Goal: Information Seeking & Learning: Learn about a topic

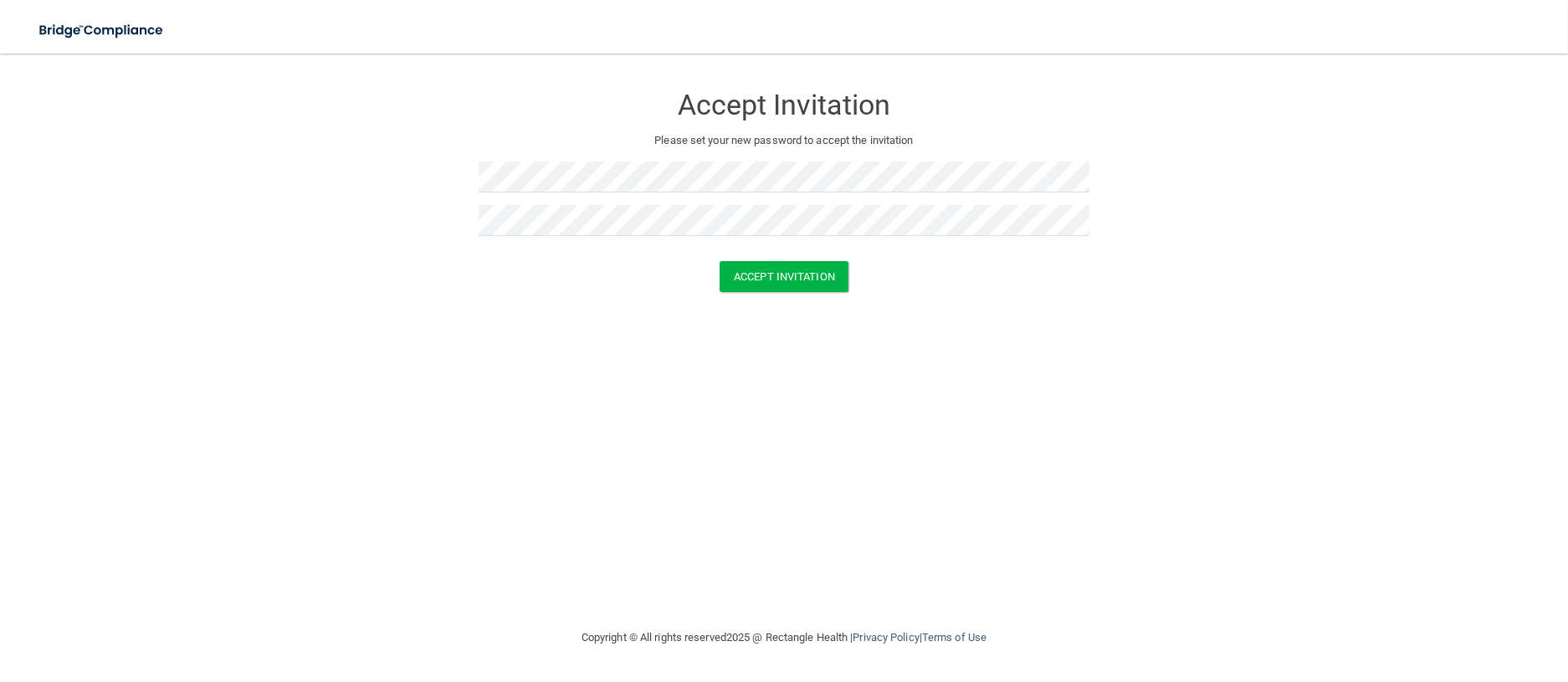
click at [754, 294] on form "Accept Invitation Please set your new password to accept the invitation Accept …" at bounding box center [783, 191] width 1501 height 242
click at [769, 266] on button "Accept Invitation" at bounding box center [784, 277] width 129 height 31
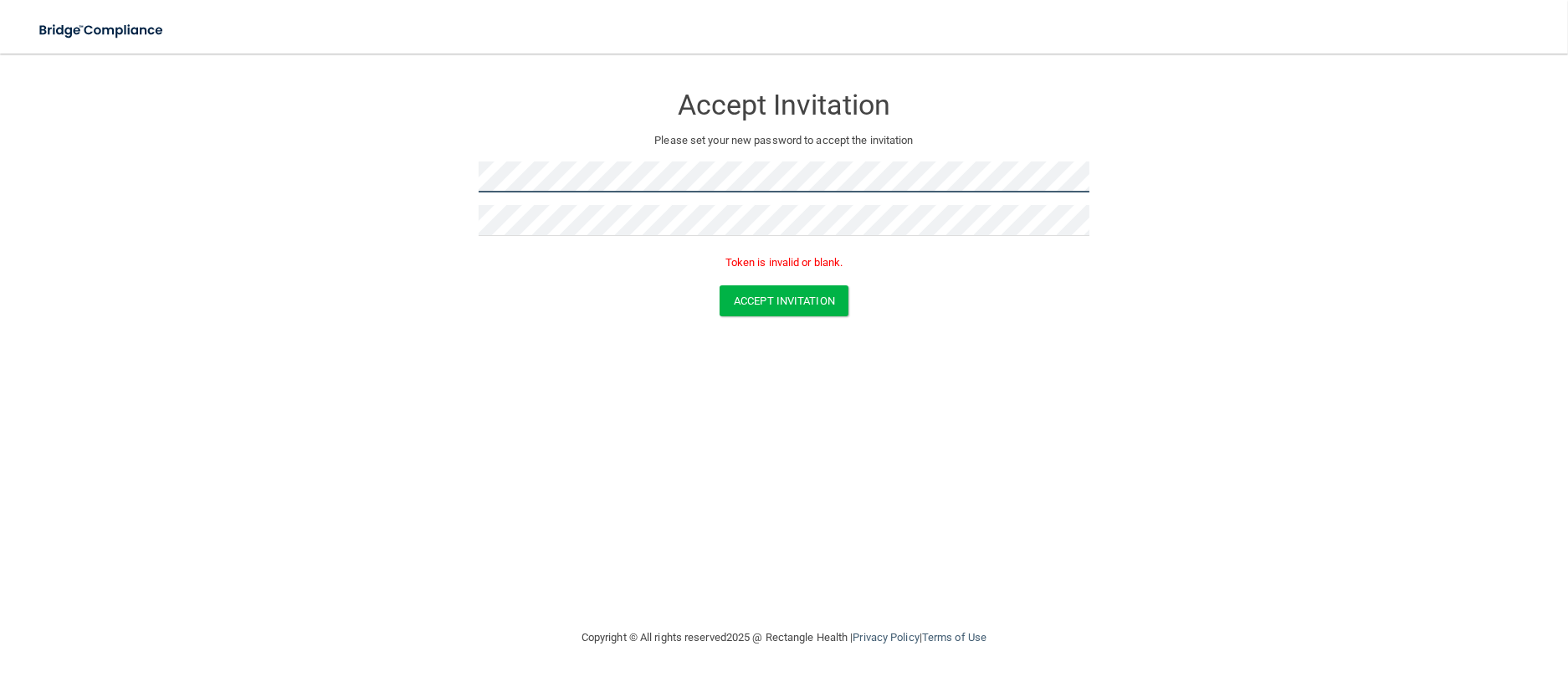
click at [116, 134] on form "Accept Invitation Please set your new password to accept the invitation Token i…" at bounding box center [783, 203] width 1501 height 266
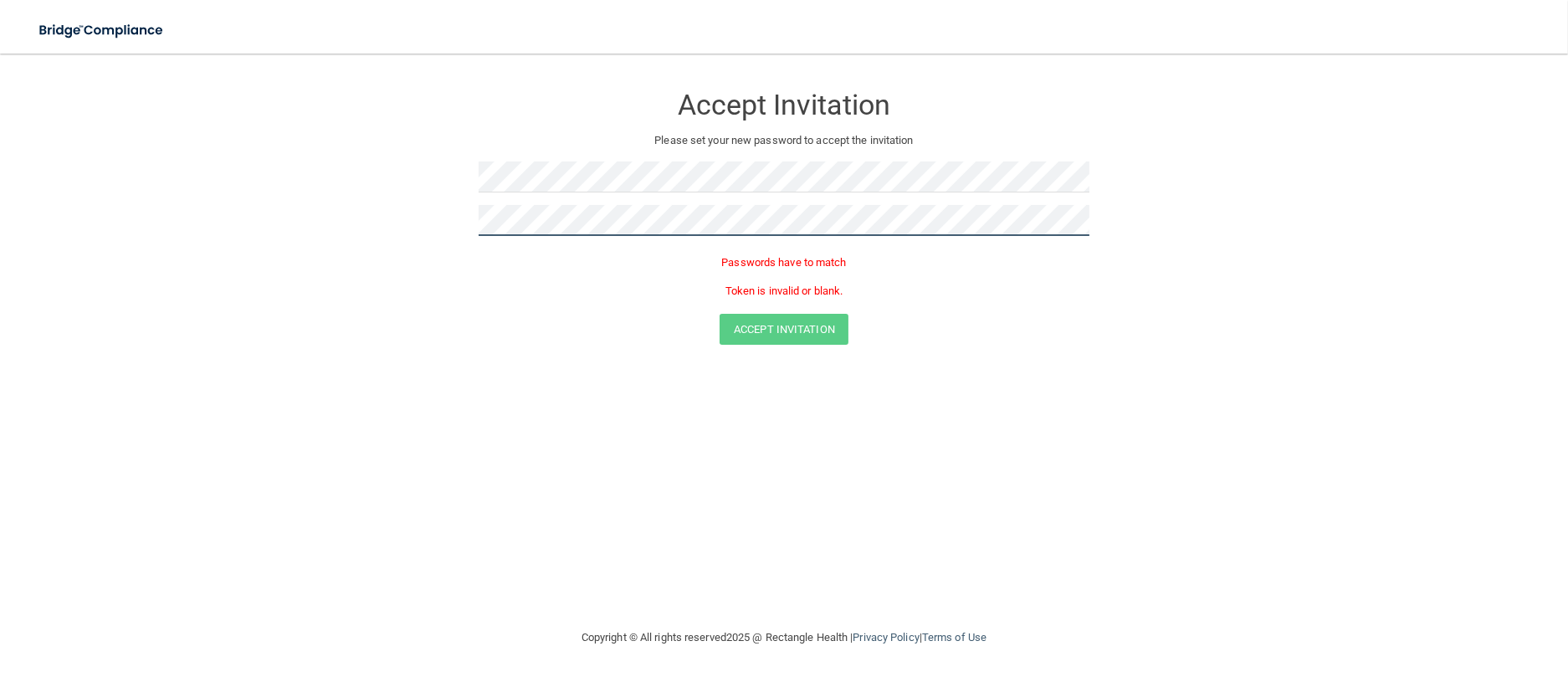
click at [46, 193] on form "Accept Invitation Please set your new password to accept the invitation Passwor…" at bounding box center [783, 217] width 1501 height 294
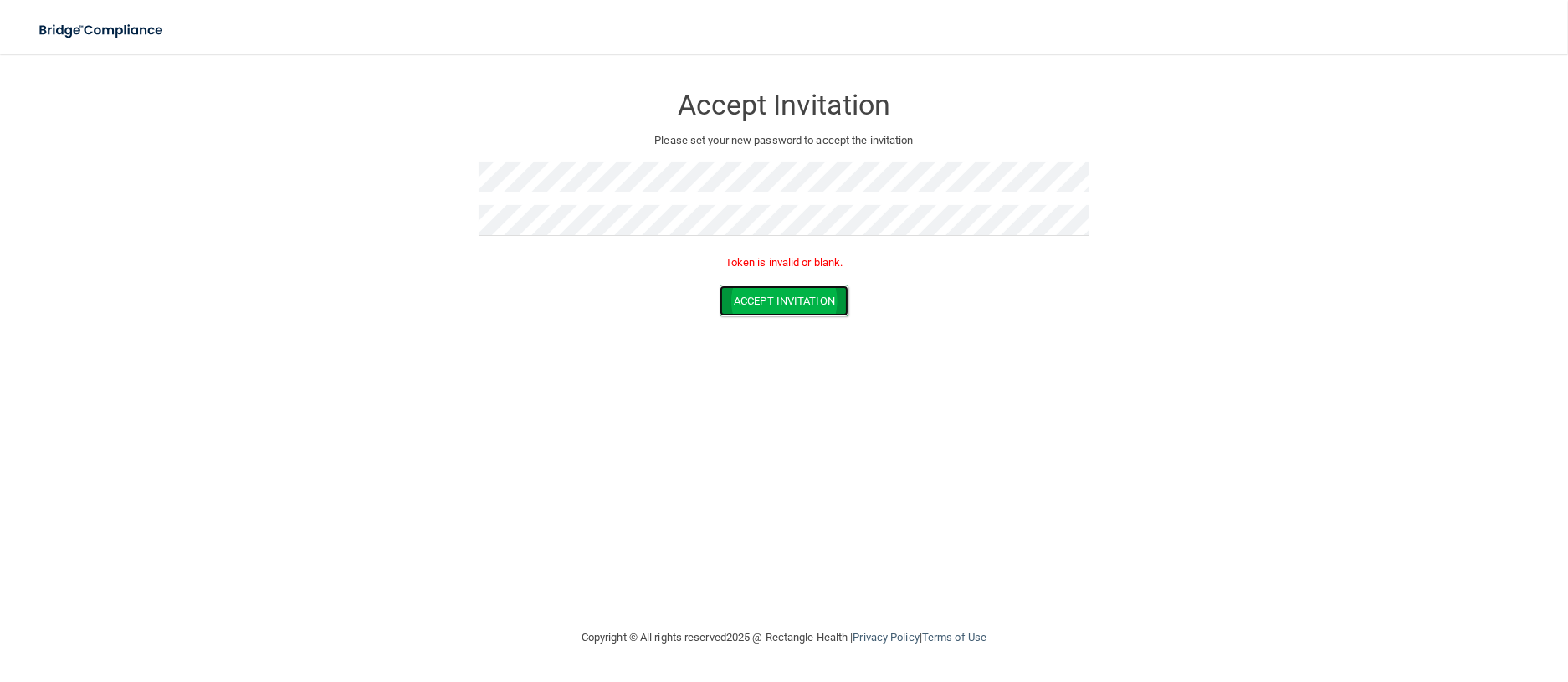
click at [822, 294] on button "Accept Invitation" at bounding box center [784, 301] width 129 height 31
click at [776, 297] on button "Accept Invitation" at bounding box center [784, 301] width 129 height 31
click at [223, 162] on form "Accept Invitation Please set your new password to accept the invitation Token i…" at bounding box center [783, 203] width 1501 height 266
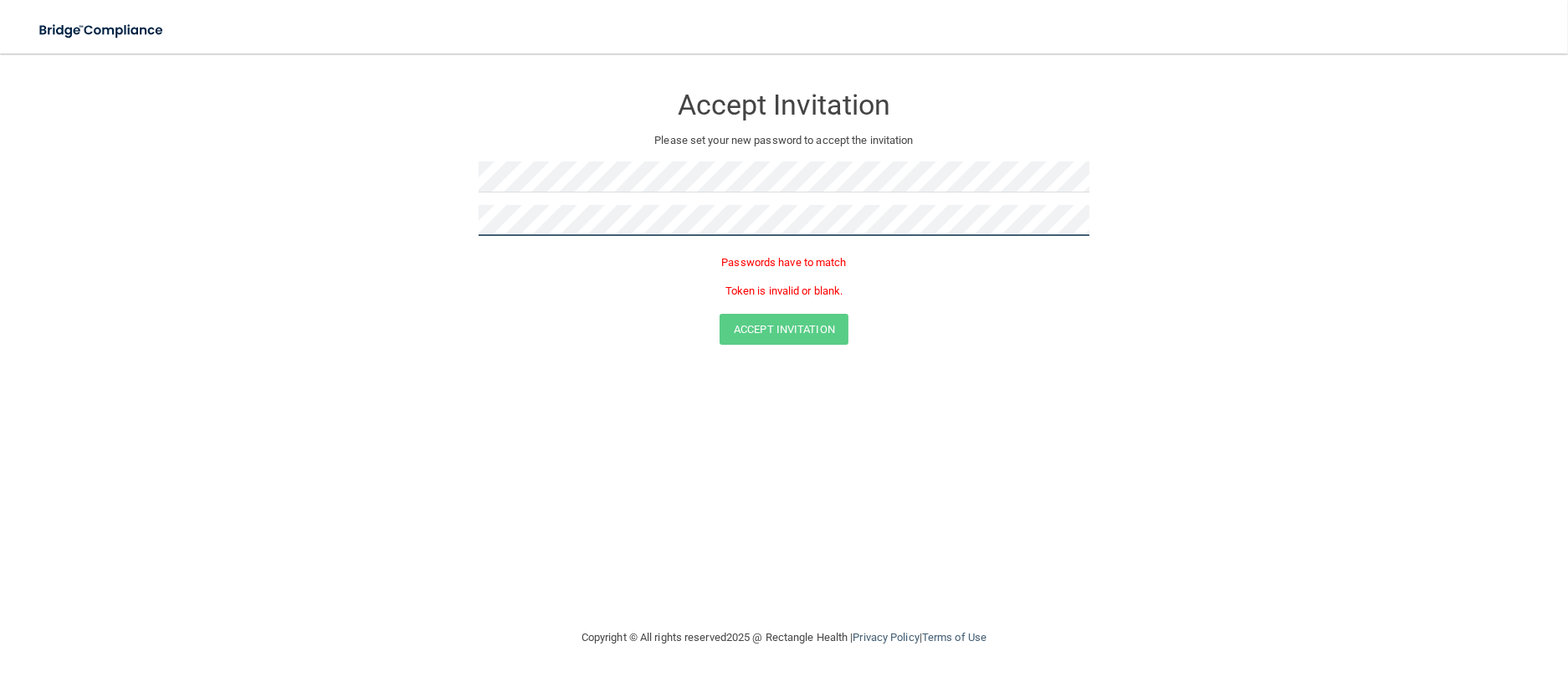
click at [720, 314] on button "Accept Invitation" at bounding box center [784, 329] width 129 height 31
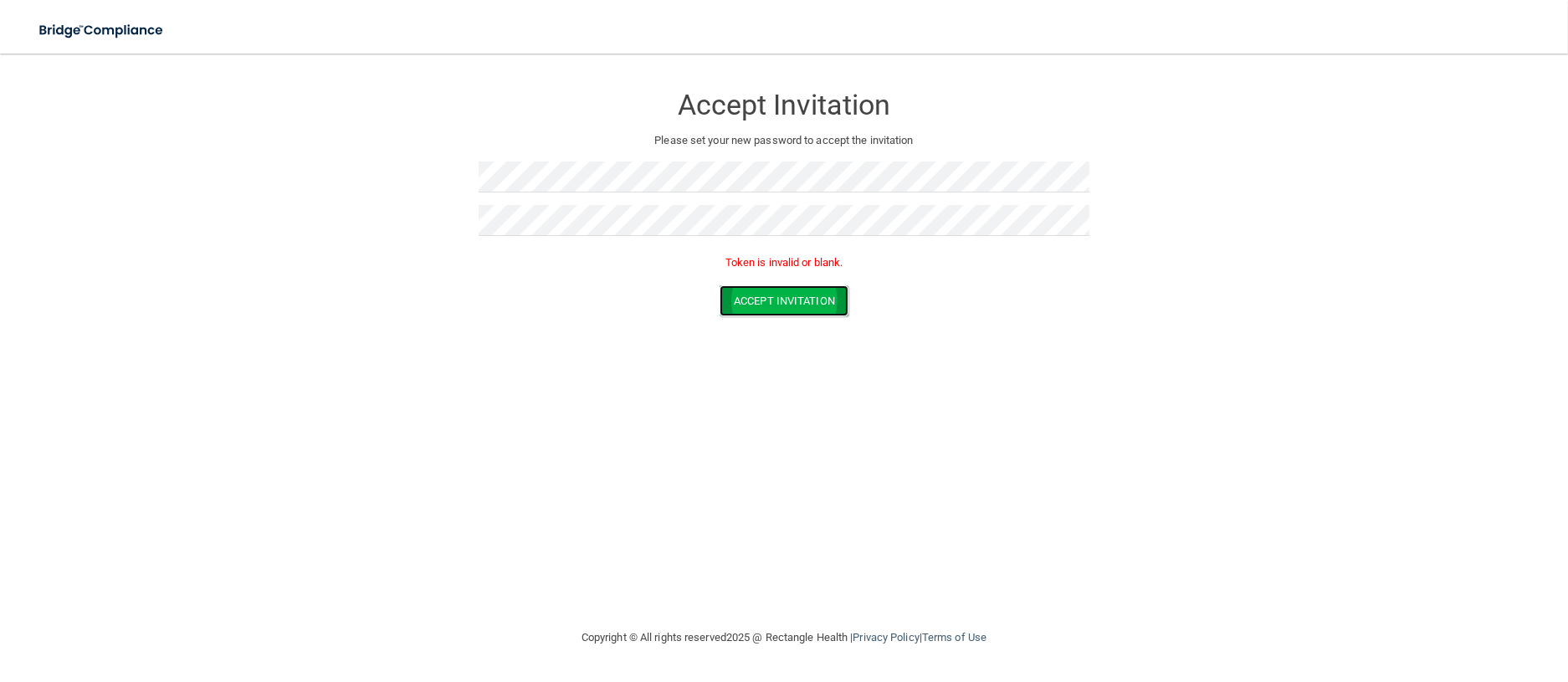
click at [807, 312] on button "Accept Invitation" at bounding box center [784, 301] width 129 height 31
click at [806, 294] on button "Accept Invitation" at bounding box center [784, 301] width 129 height 31
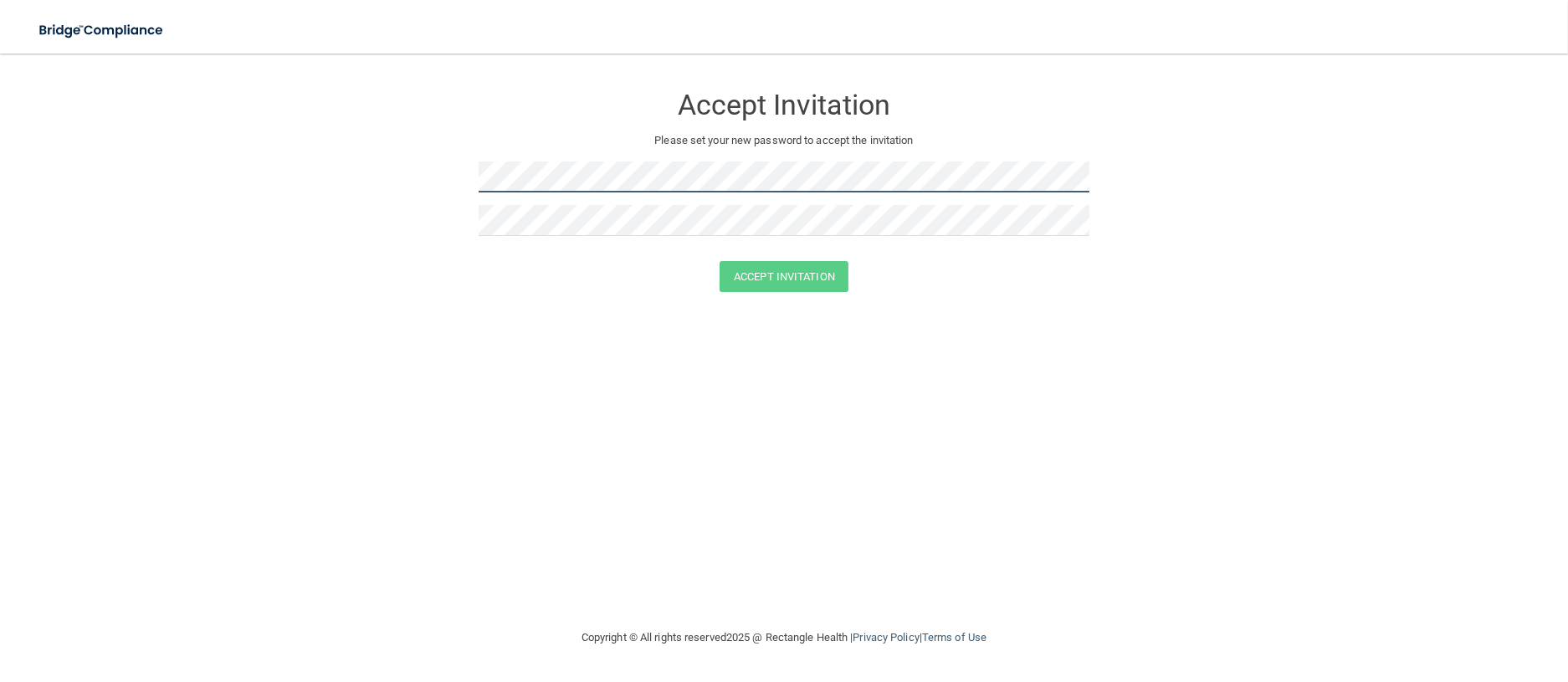
click at [264, 164] on form "Accept Invitation Please set your new password to accept the invitation Accept …" at bounding box center [783, 191] width 1501 height 242
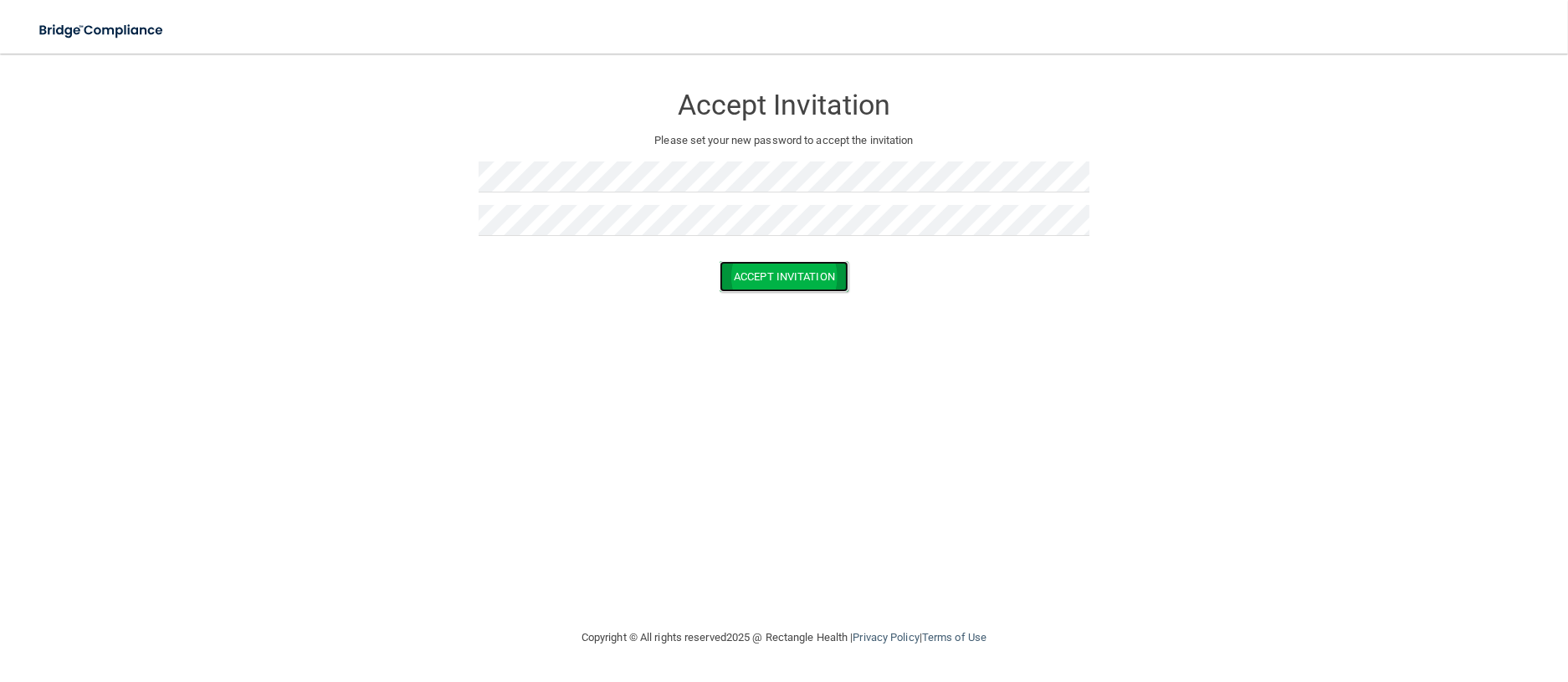
click at [820, 273] on button "Accept Invitation" at bounding box center [784, 277] width 129 height 31
click at [1512, 197] on form "Accept Invitation Please set your new password to accept the invitation Token i…" at bounding box center [783, 203] width 1501 height 266
click at [762, 238] on div at bounding box center [783, 226] width 611 height 44
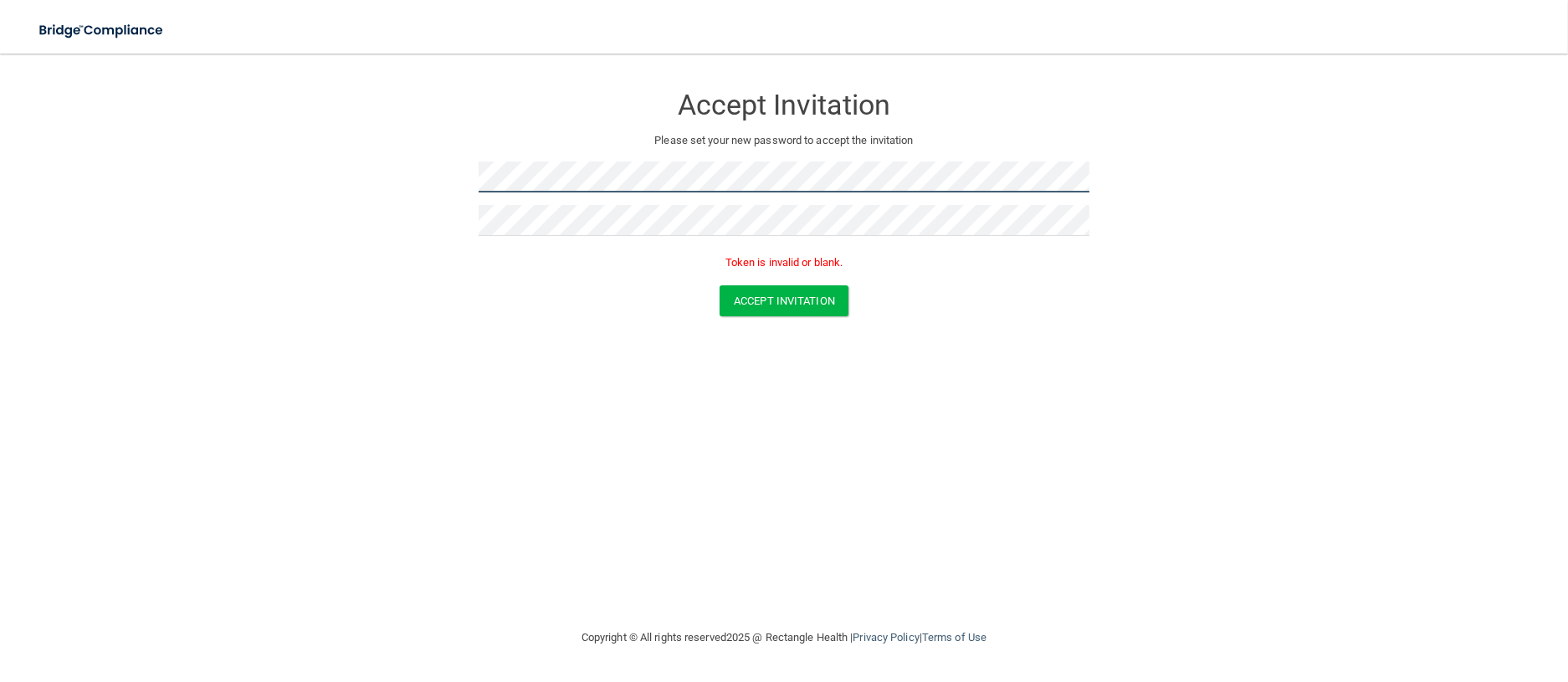
click at [321, 156] on form "Accept Invitation Please set your new password to accept the invitation Token i…" at bounding box center [783, 203] width 1501 height 266
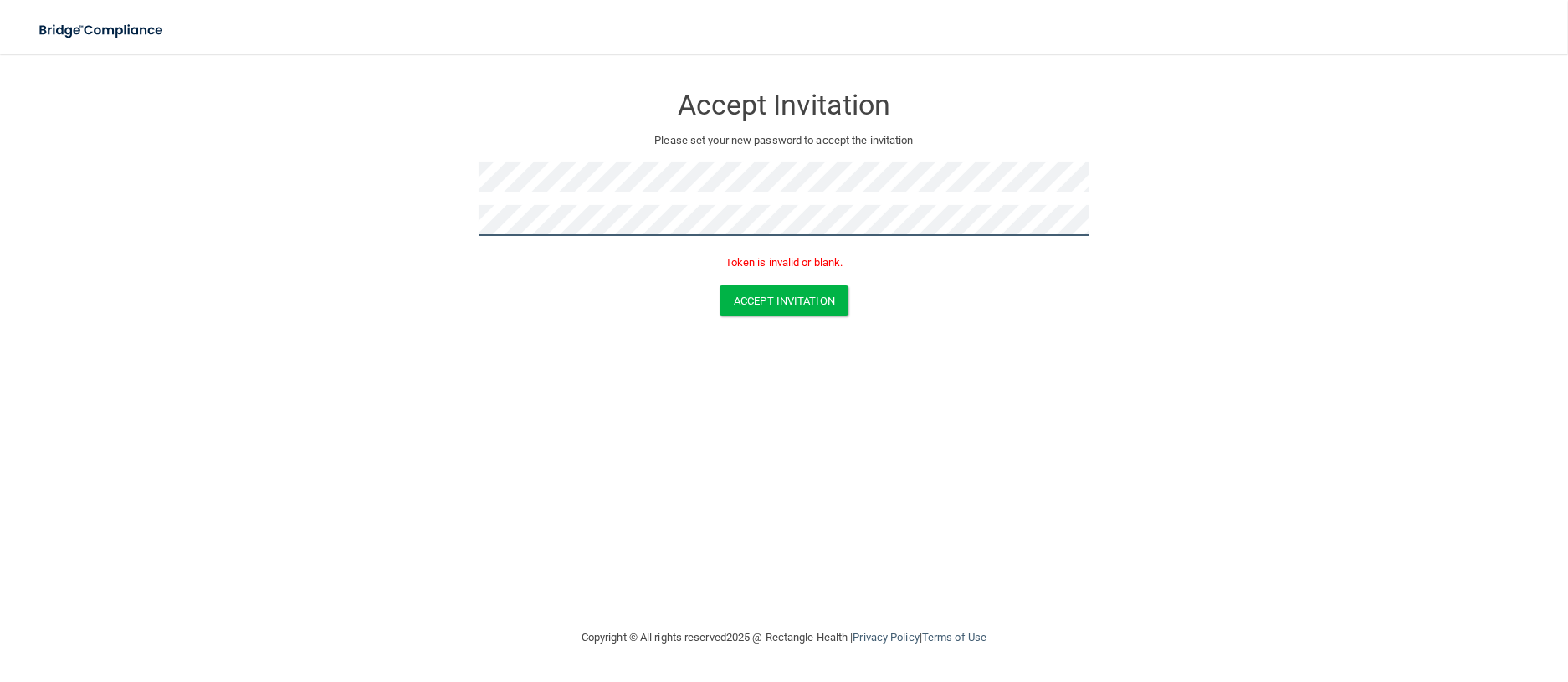
click at [720, 285] on button "Accept Invitation" at bounding box center [784, 301] width 129 height 31
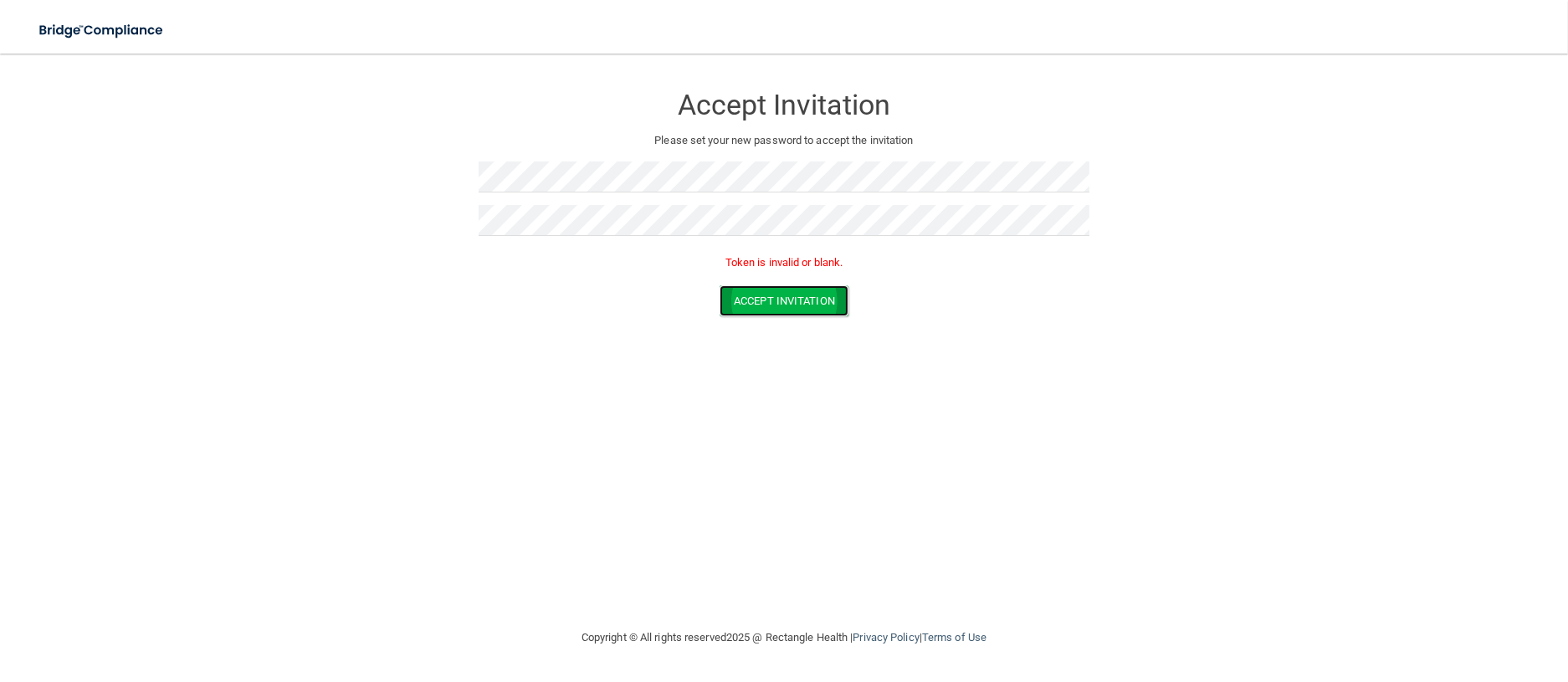
click at [829, 296] on button "Accept Invitation" at bounding box center [784, 301] width 129 height 31
click at [816, 298] on button "Accept Invitation" at bounding box center [784, 301] width 129 height 31
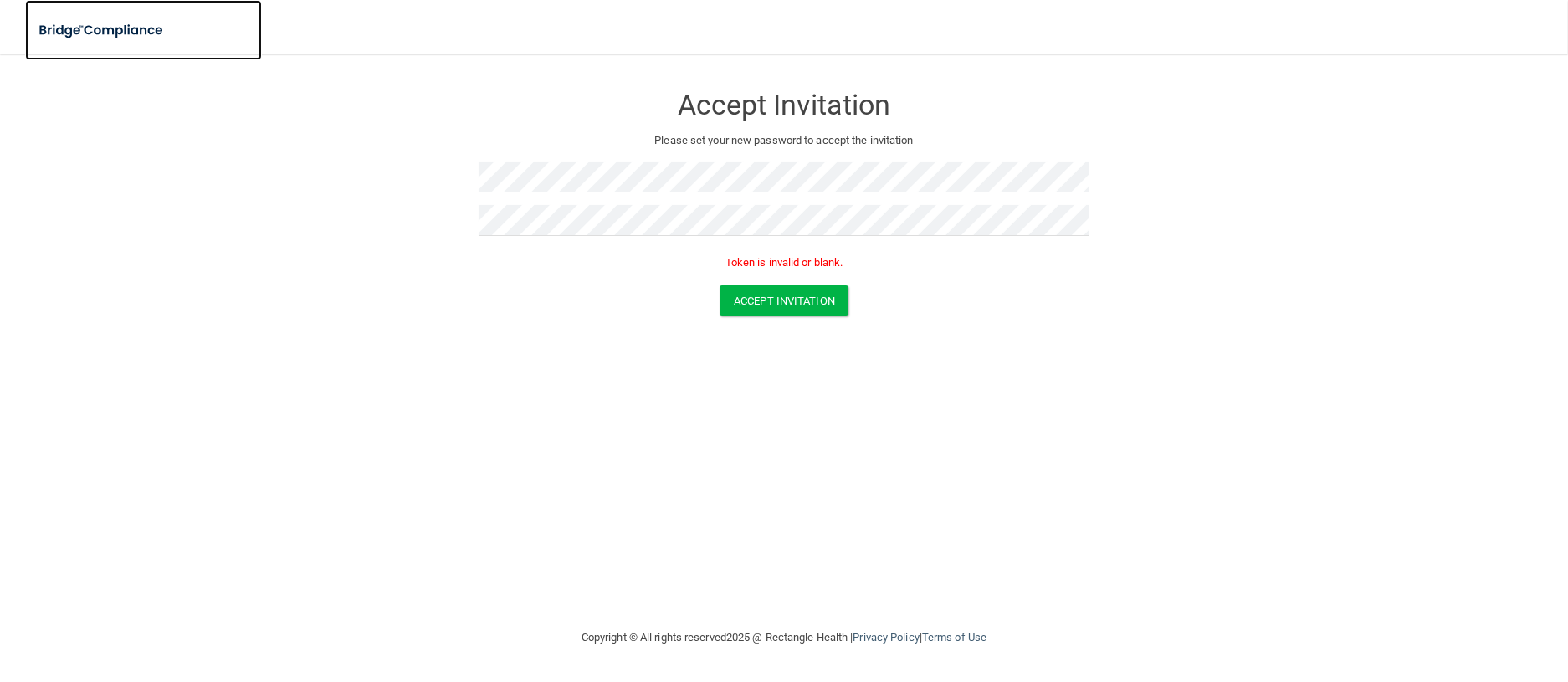
click at [122, 32] on img at bounding box center [102, 30] width 154 height 34
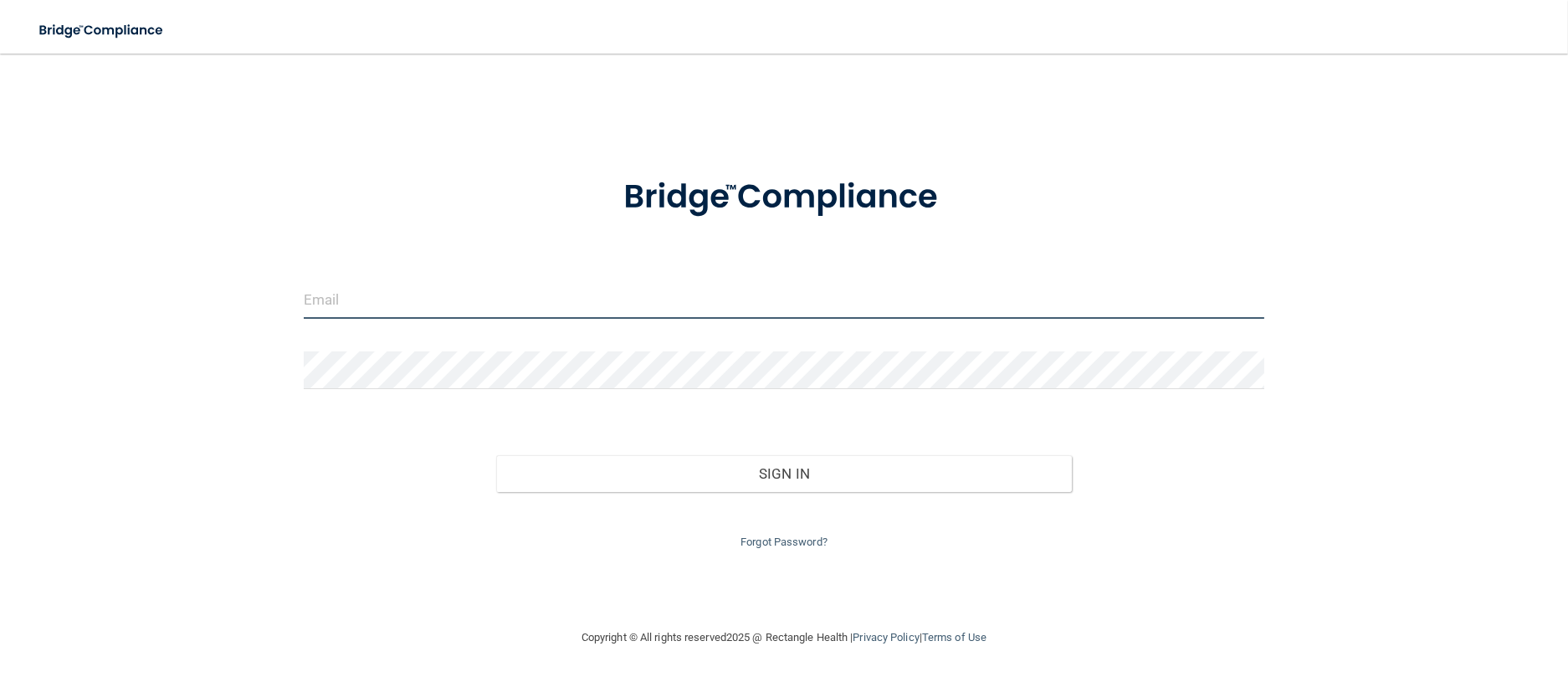
type input "[EMAIL_ADDRESS][DOMAIN_NAME]"
click at [525, 305] on input "[EMAIL_ADDRESS][DOMAIN_NAME]" at bounding box center [784, 300] width 960 height 38
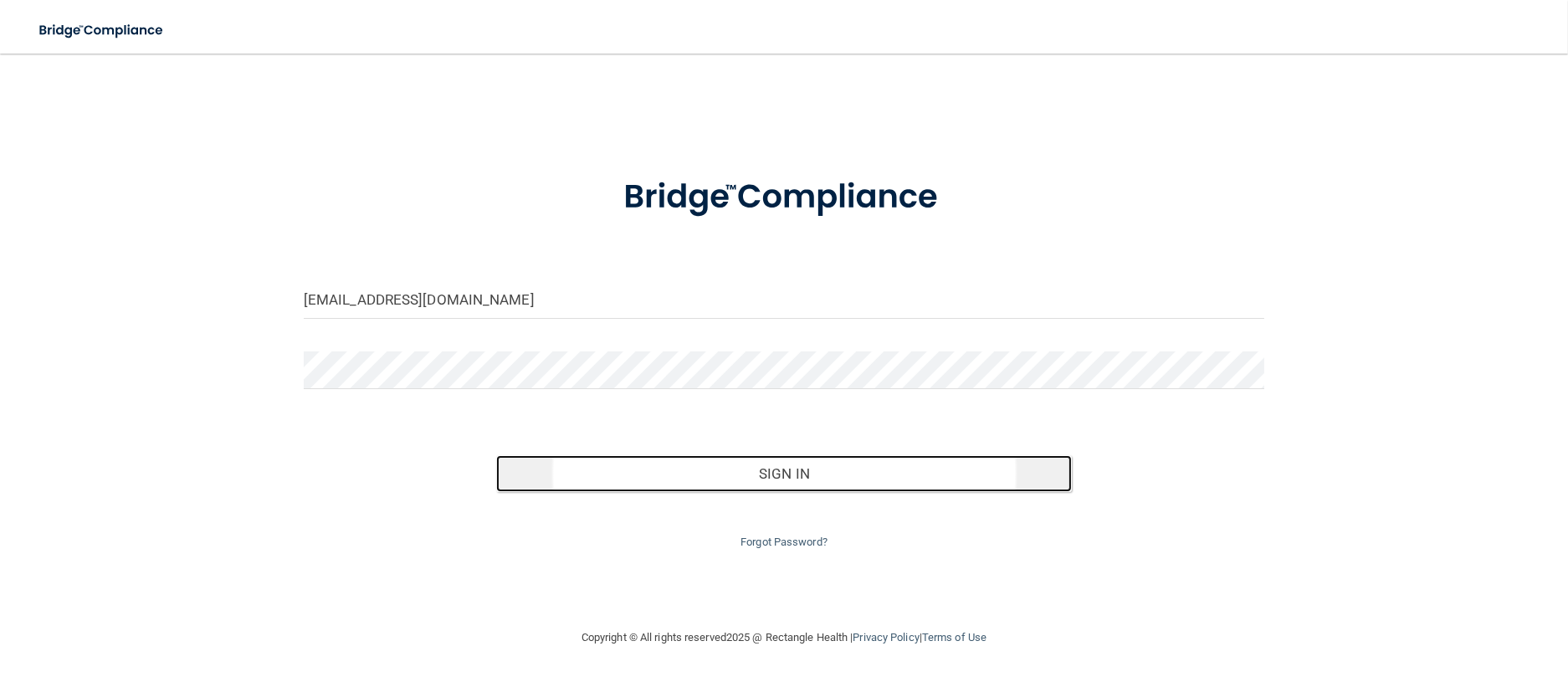
click at [799, 473] on button "Sign In" at bounding box center [784, 474] width 577 height 37
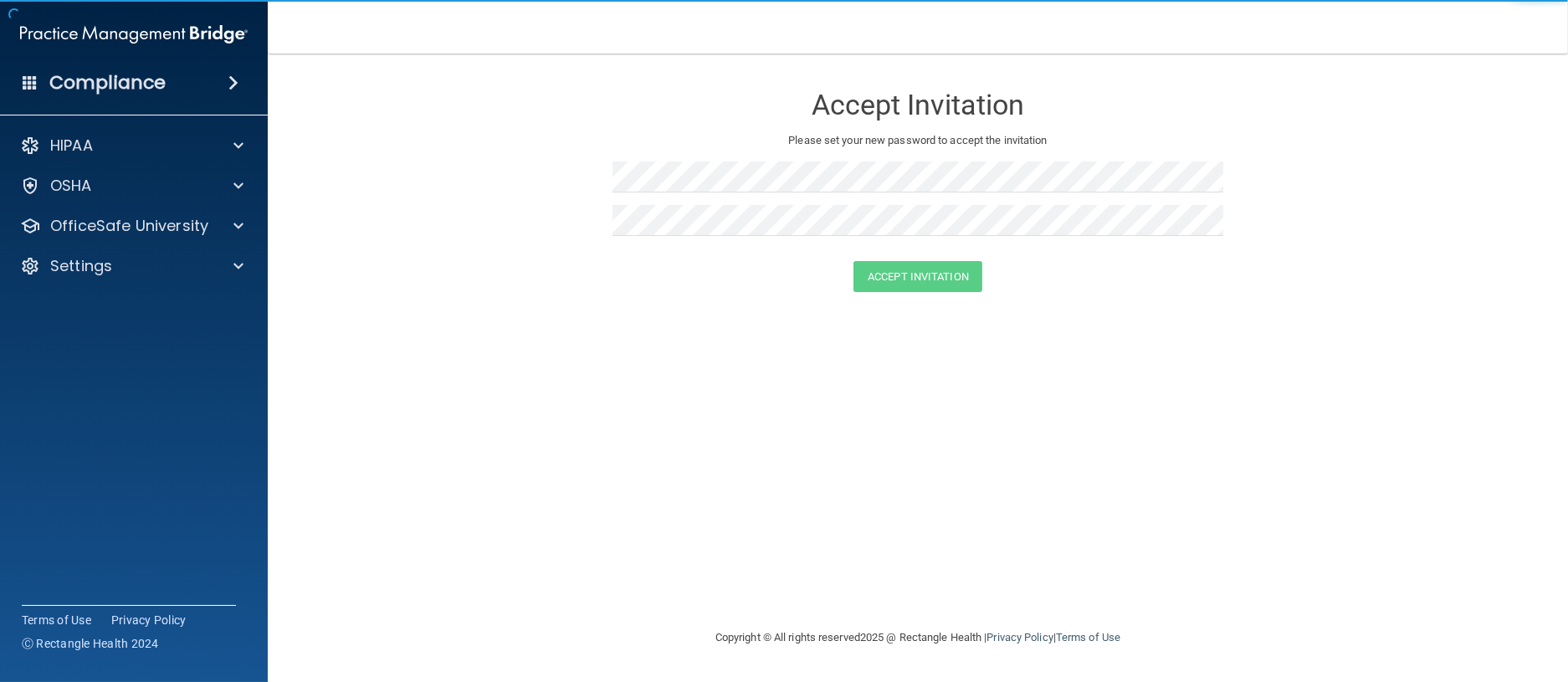
click at [110, 34] on img at bounding box center [134, 34] width 228 height 33
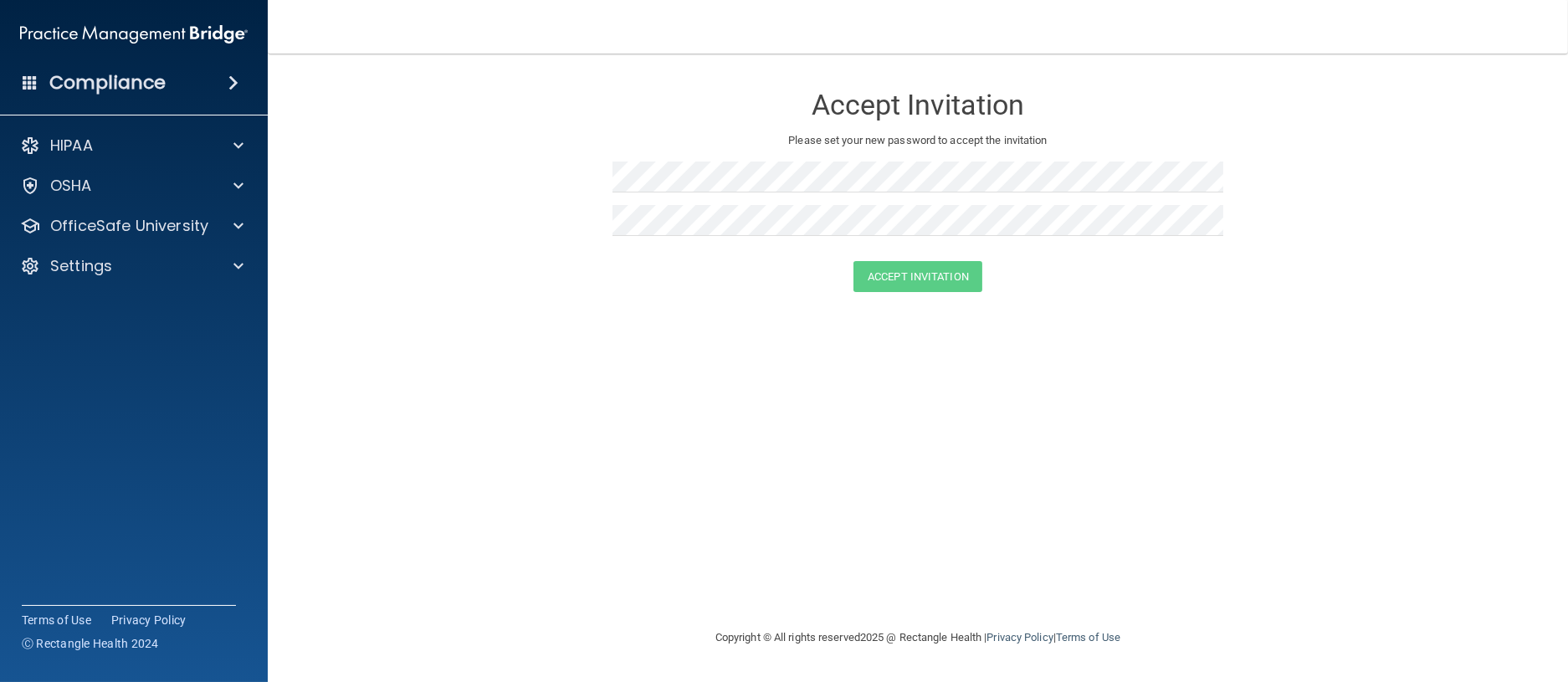
click at [110, 71] on h4 "Compliance" at bounding box center [107, 83] width 116 height 23
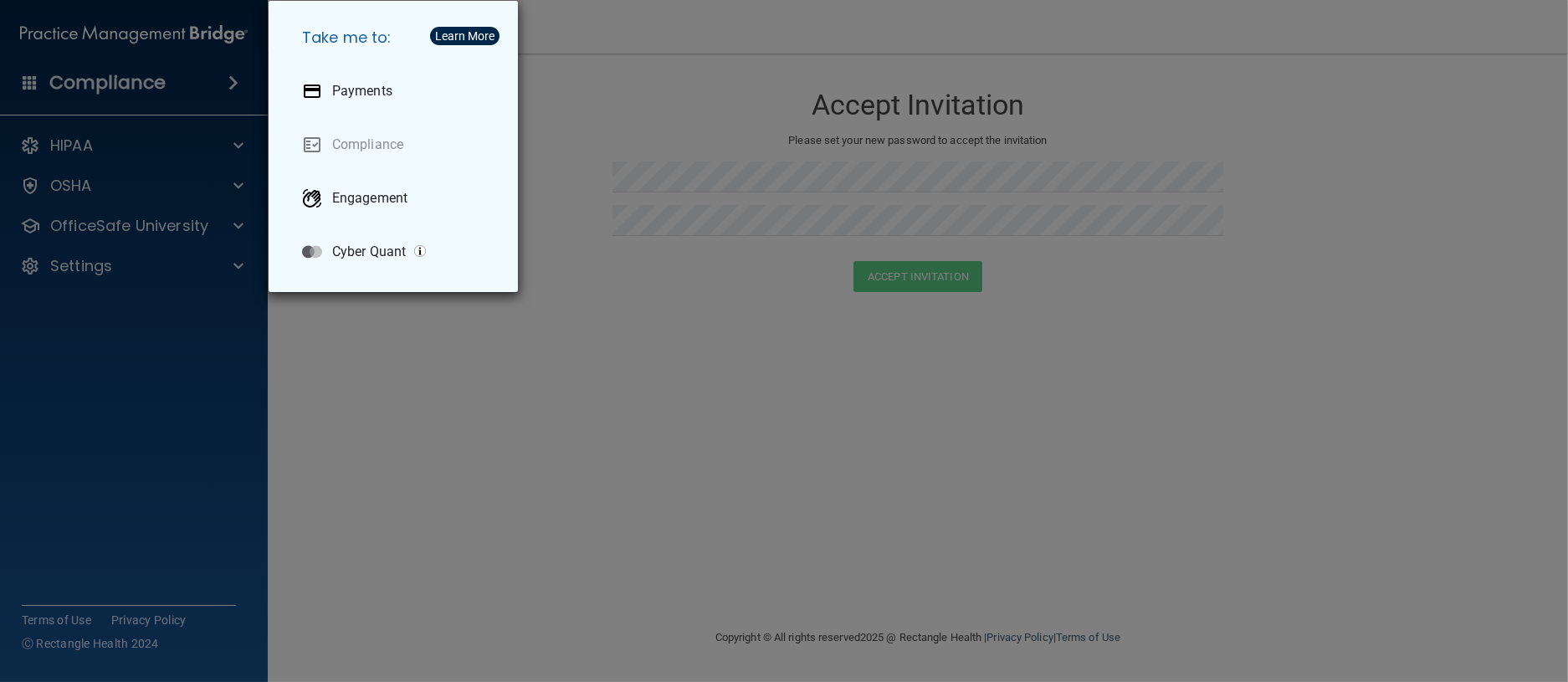
click at [111, 74] on div "Take me to: Payments Compliance Engagement Cyber Quant" at bounding box center [784, 341] width 1568 height 682
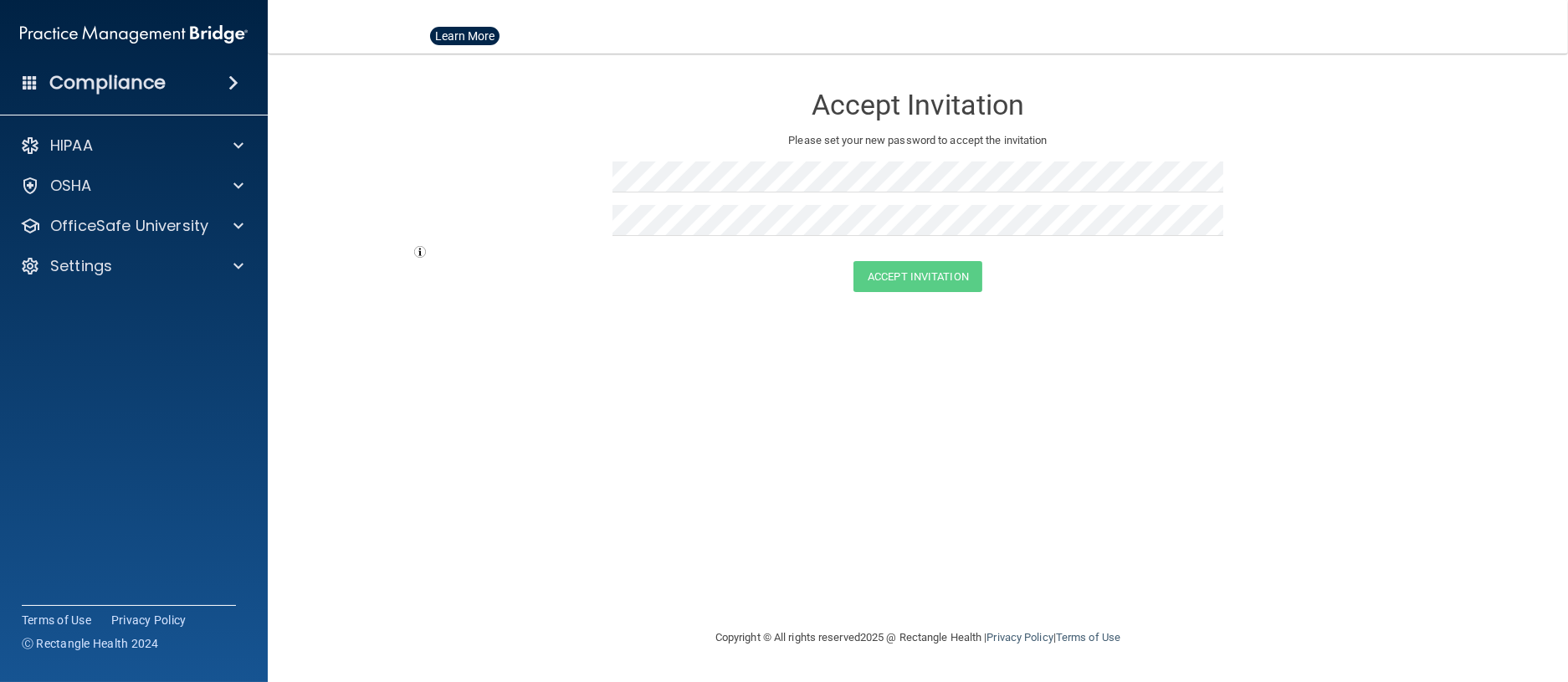
click at [754, 62] on main "Accept Invitation Please set your new password to accept the invitation Accept …" at bounding box center [917, 367] width 1300 height 628
click at [988, 107] on h3 "Accept Invitation" at bounding box center [917, 105] width 611 height 31
click at [567, 197] on form "Accept Invitation Please set your new password to accept the invitation Accept …" at bounding box center [917, 191] width 1233 height 242
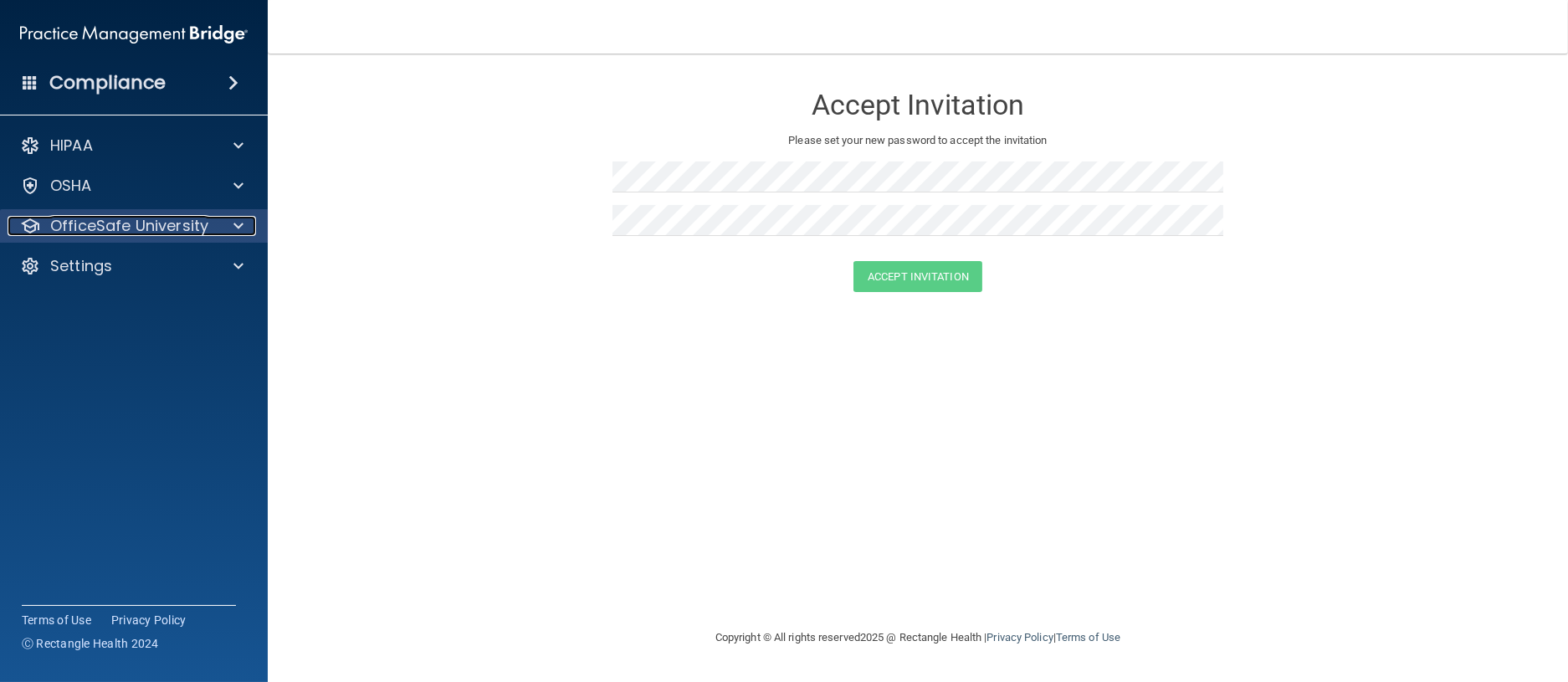
click at [94, 229] on p "OfficeSafe University" at bounding box center [130, 226] width 158 height 20
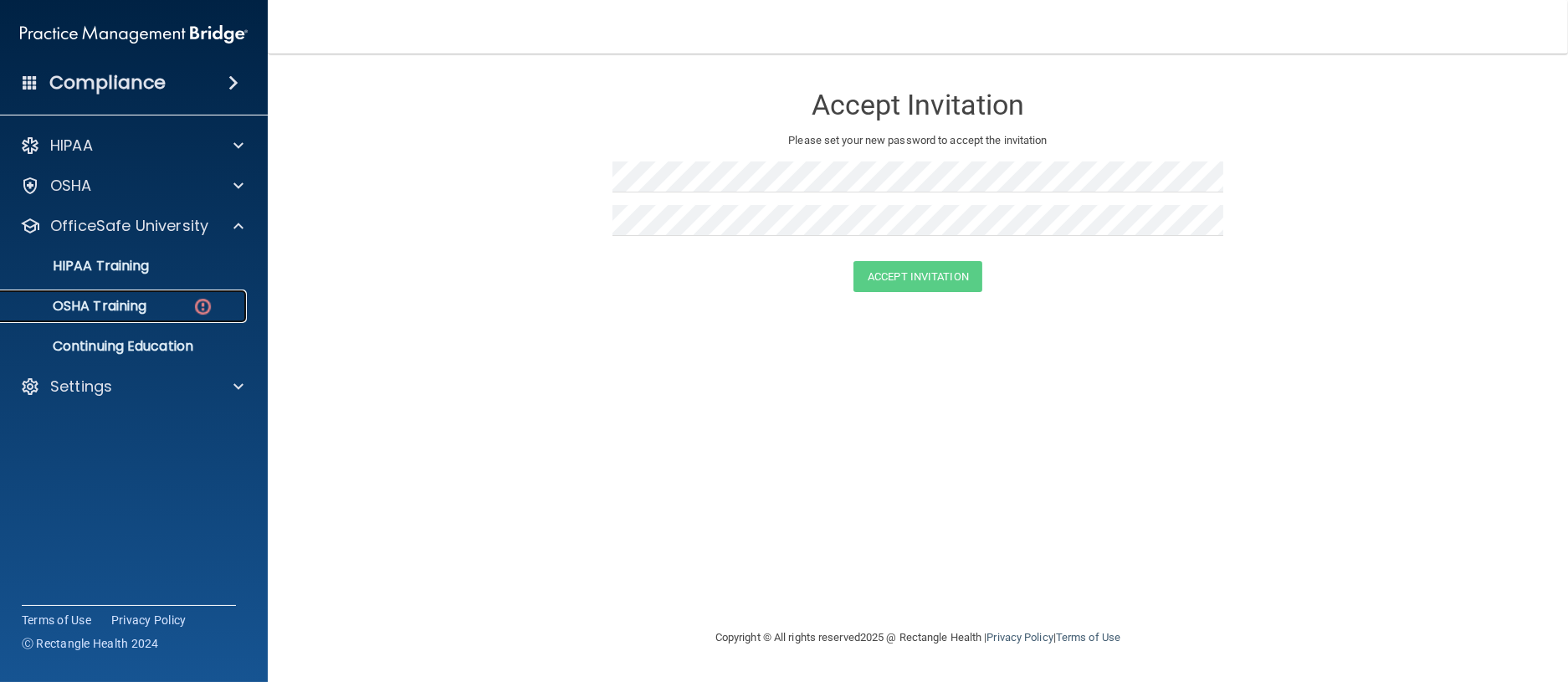
click at [114, 300] on p "OSHA Training" at bounding box center [78, 306] width 135 height 17
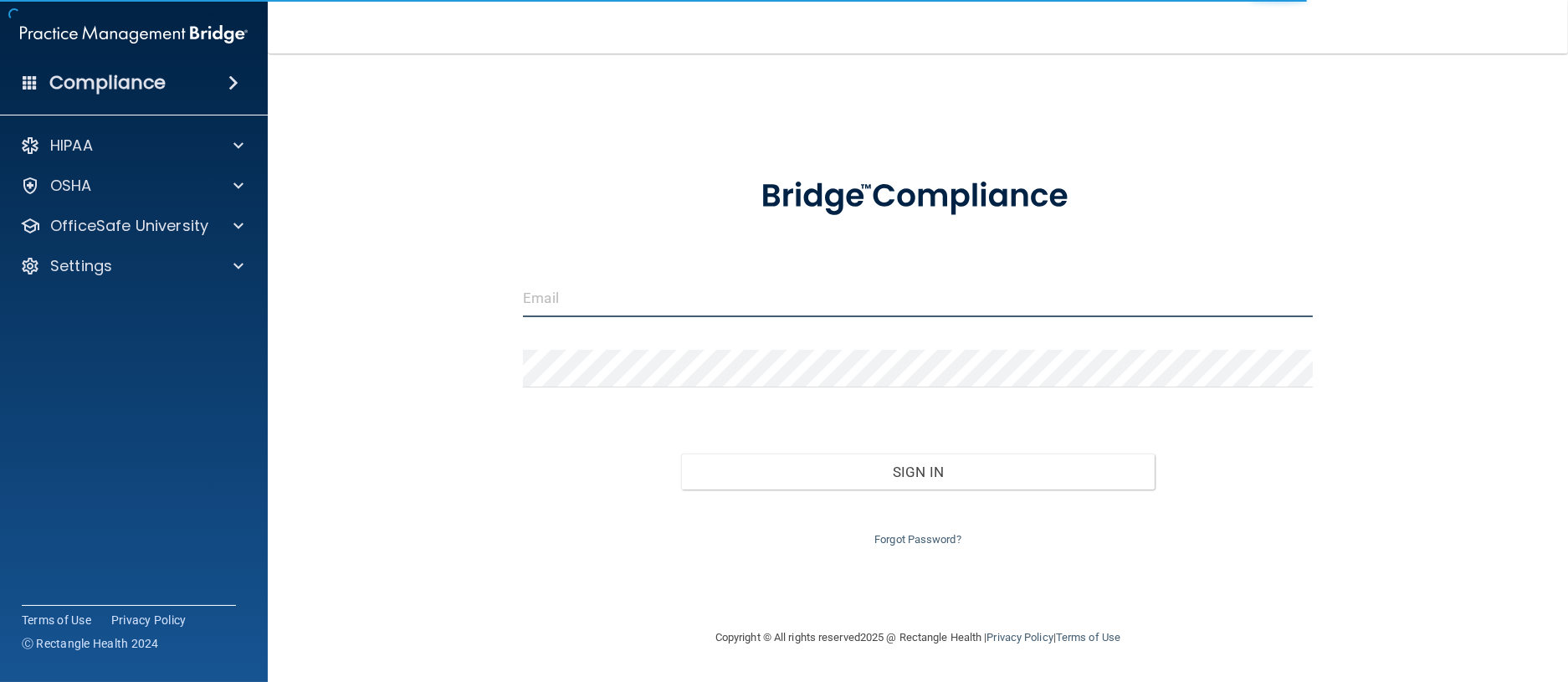
type input "[EMAIL_ADDRESS][DOMAIN_NAME]"
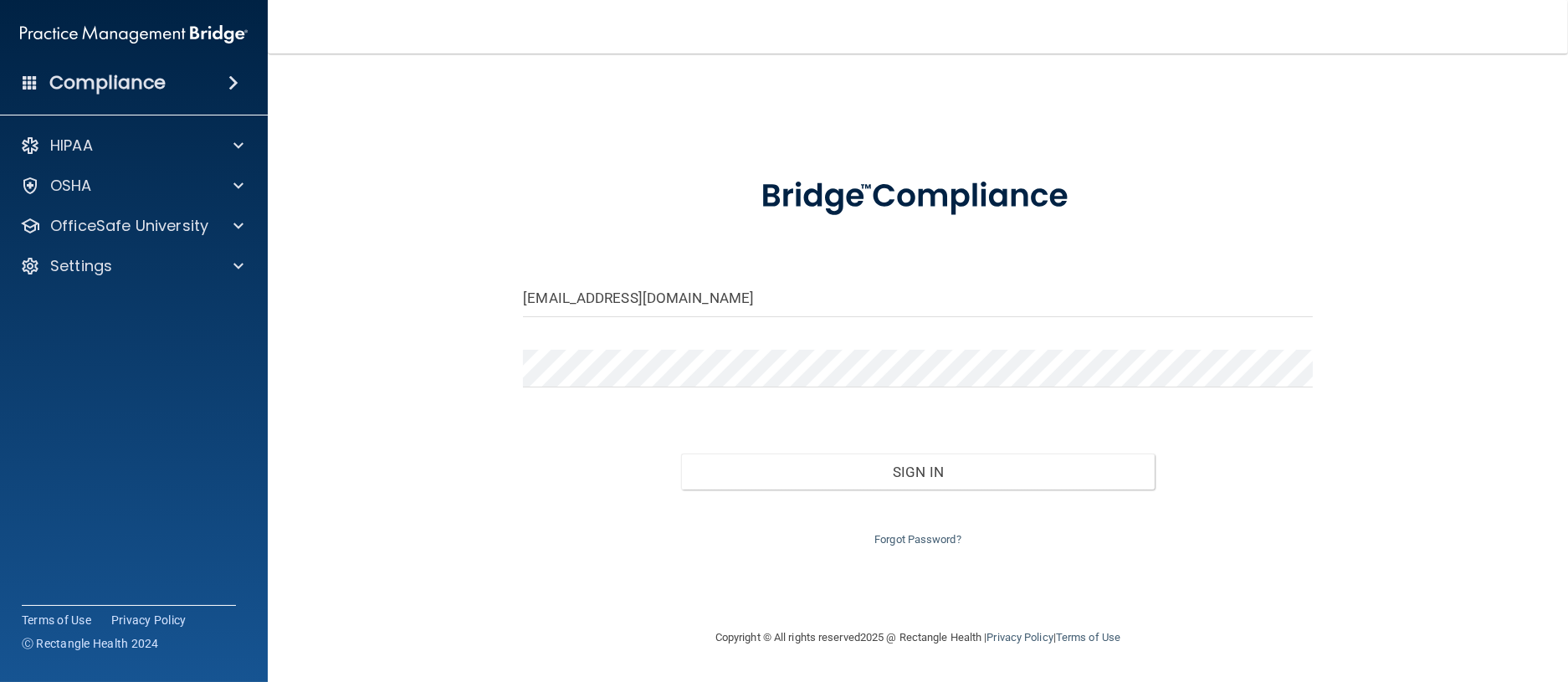
click at [846, 492] on div "Forgot Password?" at bounding box center [917, 520] width 814 height 60
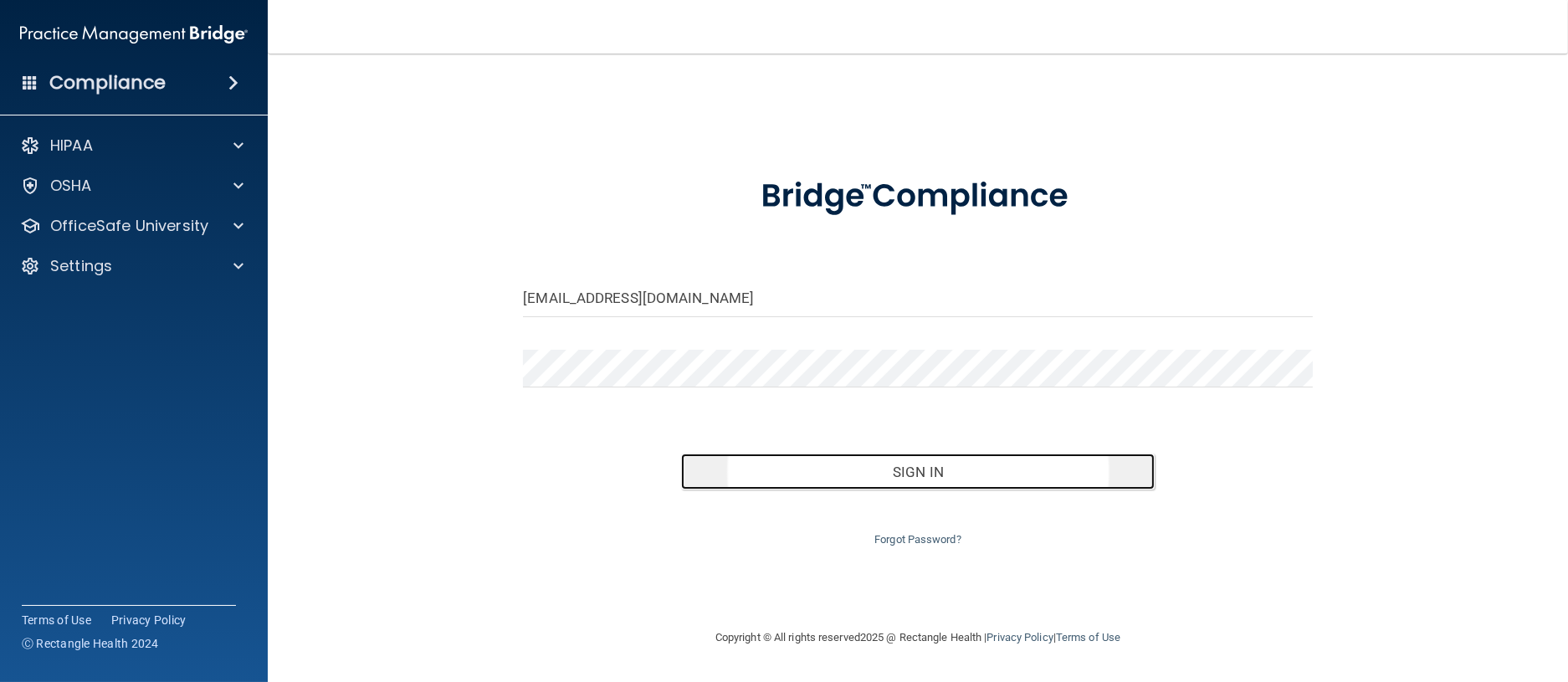
click at [861, 480] on button "Sign In" at bounding box center [917, 473] width 473 height 37
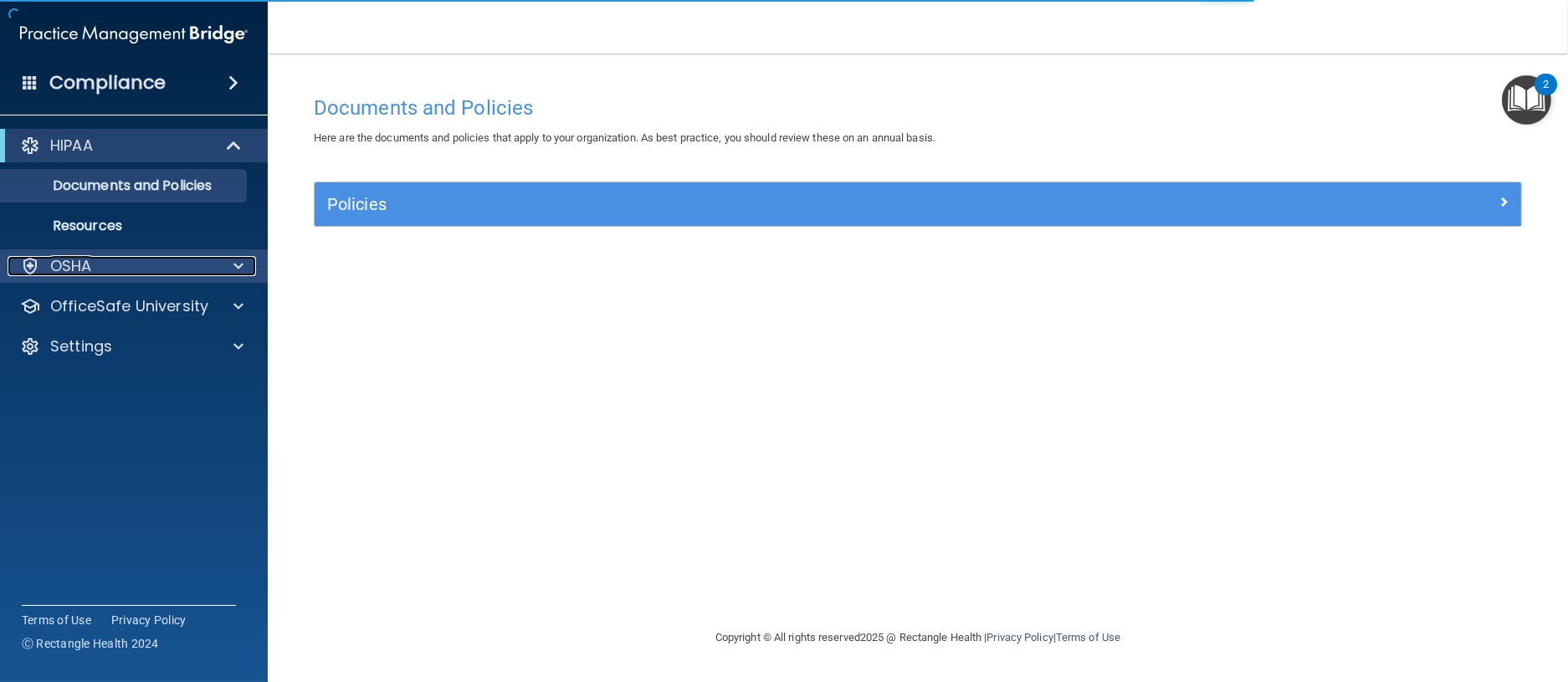
click at [181, 265] on div "OSHA" at bounding box center [111, 266] width 207 height 20
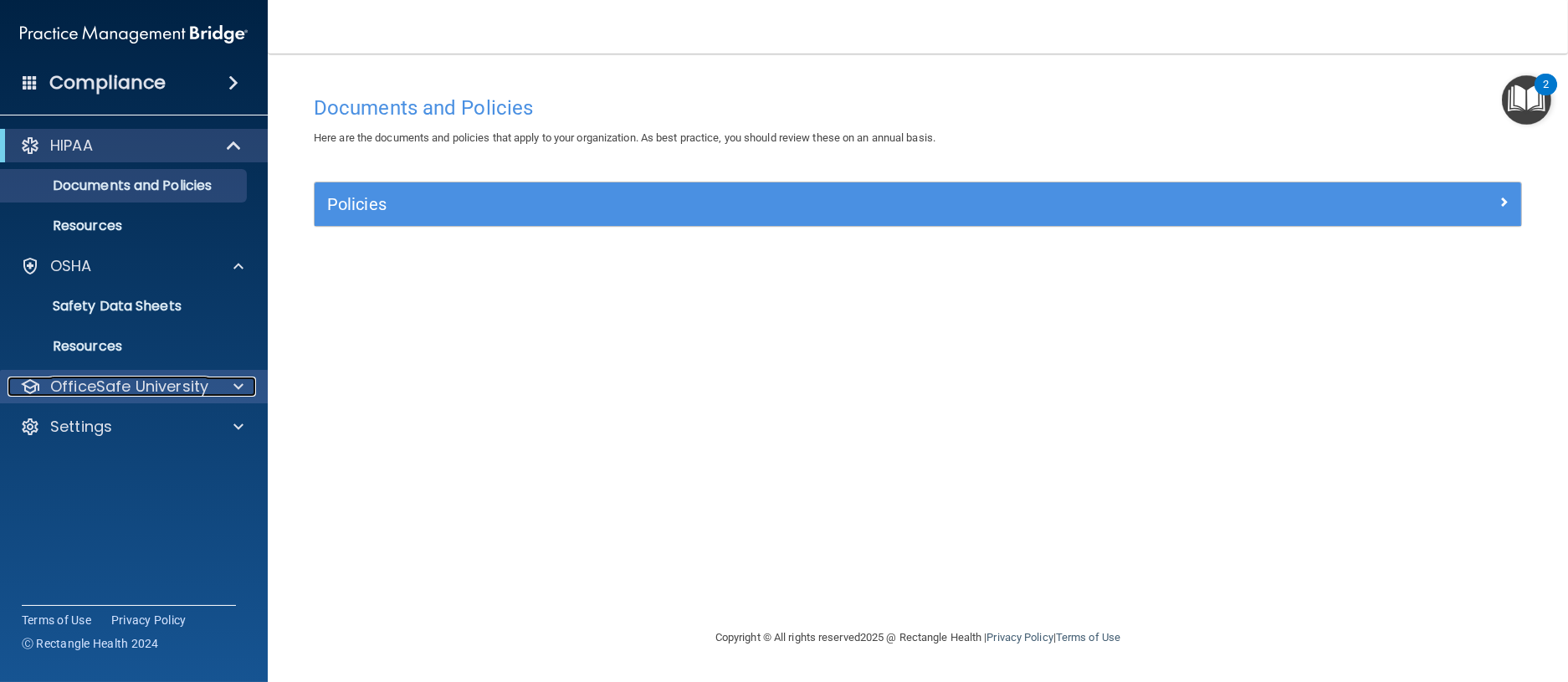
click at [193, 388] on p "OfficeSafe University" at bounding box center [130, 387] width 158 height 20
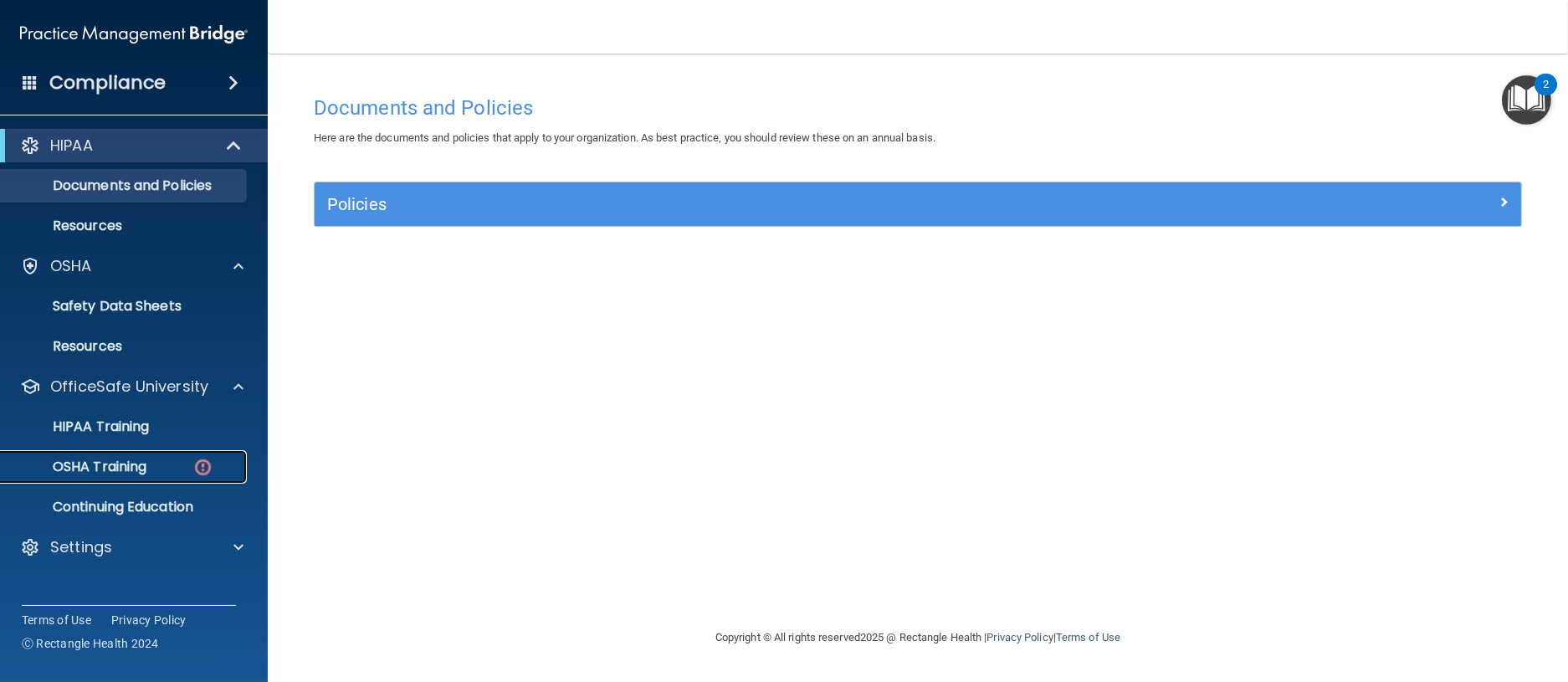
click at [121, 465] on p "OSHA Training" at bounding box center [78, 467] width 135 height 17
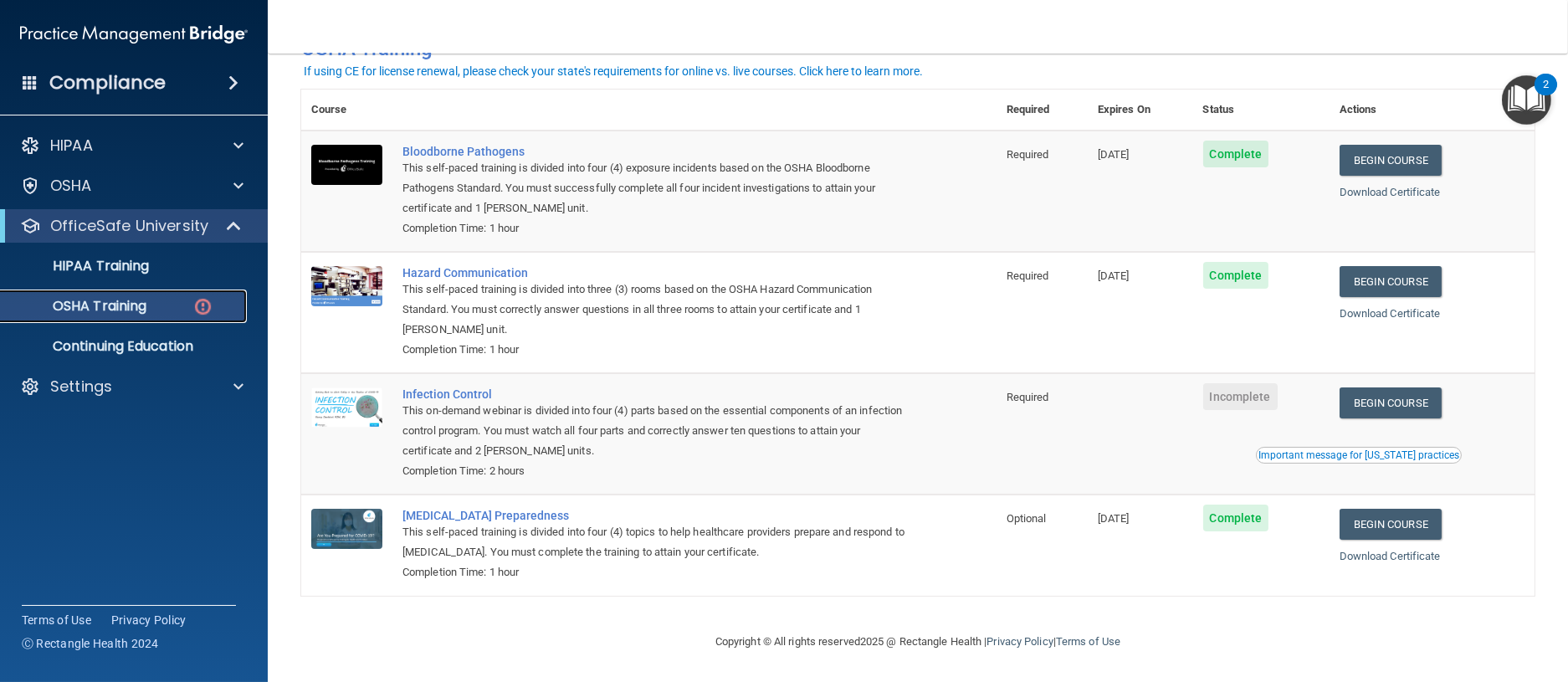
scroll to position [109, 0]
click at [1383, 395] on link "Begin Course" at bounding box center [1390, 403] width 102 height 31
click at [765, 431] on div "This on-demand webinar is divided into four (4) parts based on the essential co…" at bounding box center [657, 432] width 510 height 60
click at [1236, 395] on span "Incomplete" at bounding box center [1240, 396] width 74 height 26
click at [1374, 398] on link "Begin Course" at bounding box center [1390, 403] width 102 height 31
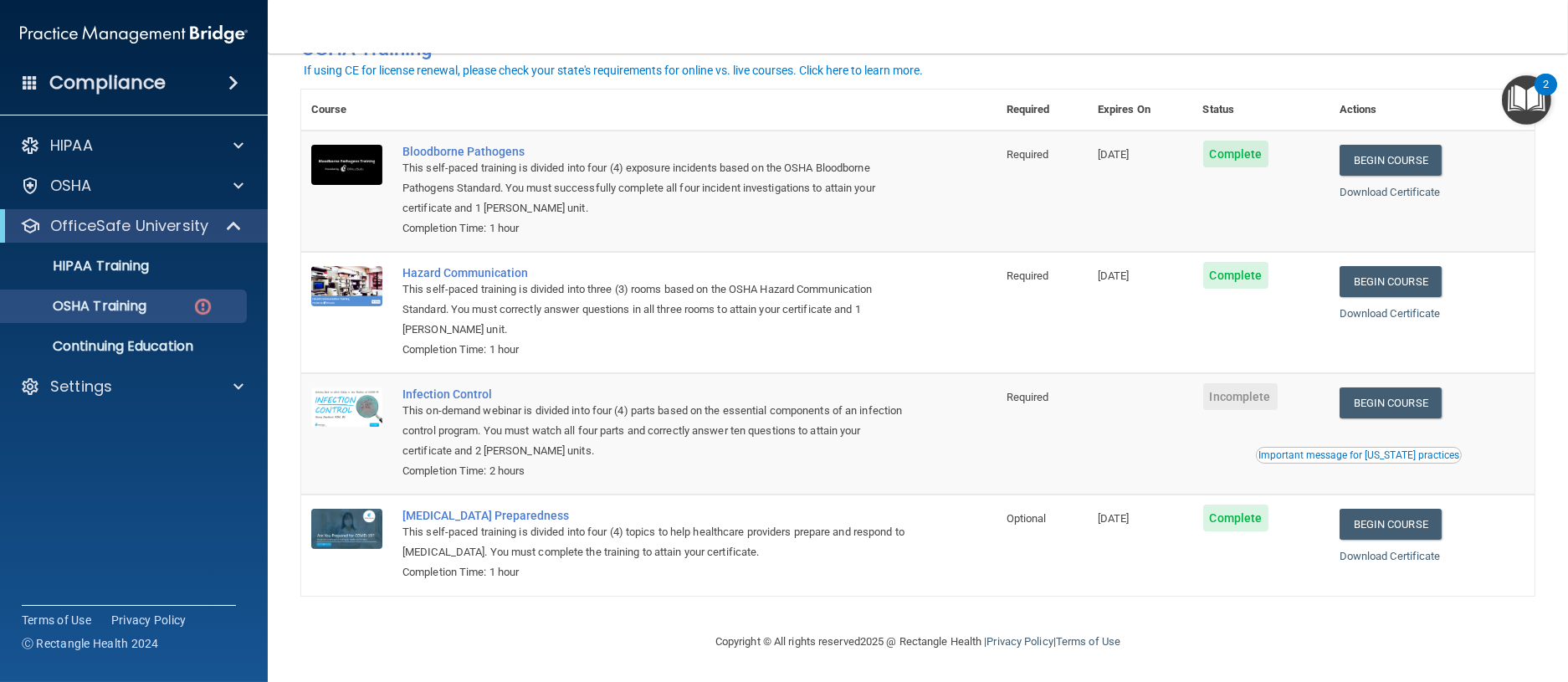
click at [1217, 394] on span "Incomplete" at bounding box center [1240, 396] width 74 height 26
click at [787, 404] on div "This on-demand webinar is divided into four (4) parts based on the essential co…" at bounding box center [657, 432] width 510 height 60
click at [347, 402] on img at bounding box center [347, 407] width 71 height 40
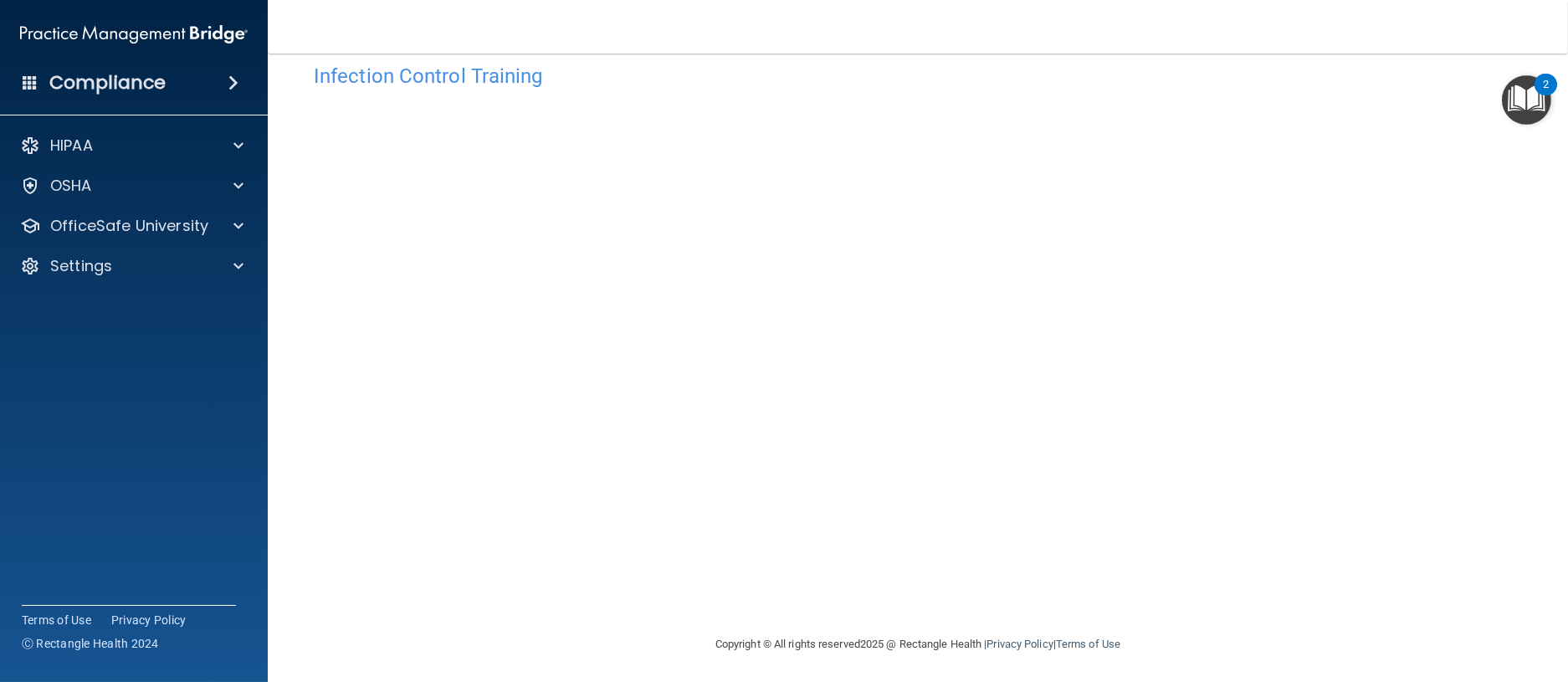
scroll to position [33, 0]
click at [181, 223] on p "OfficeSafe University" at bounding box center [130, 226] width 158 height 20
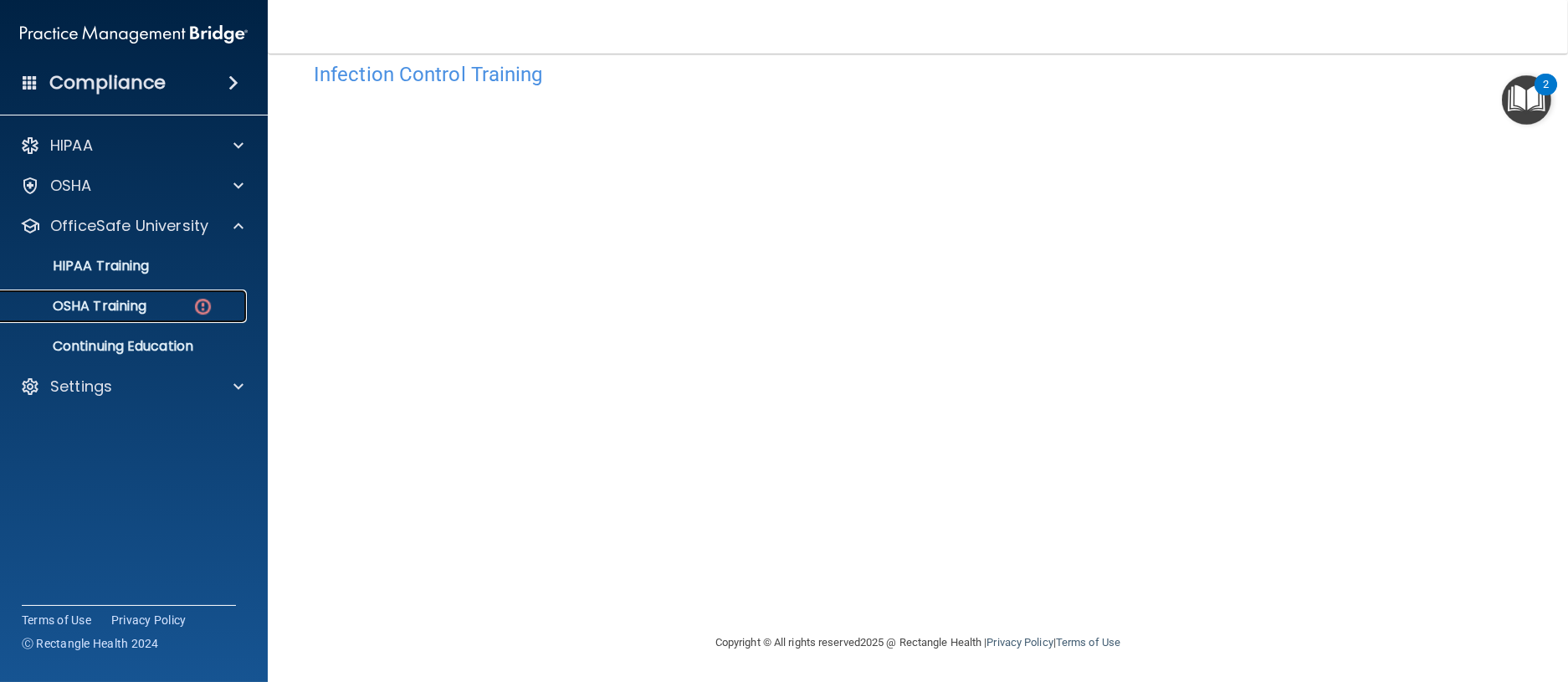
click at [156, 308] on div "OSHA Training" at bounding box center [125, 306] width 229 height 17
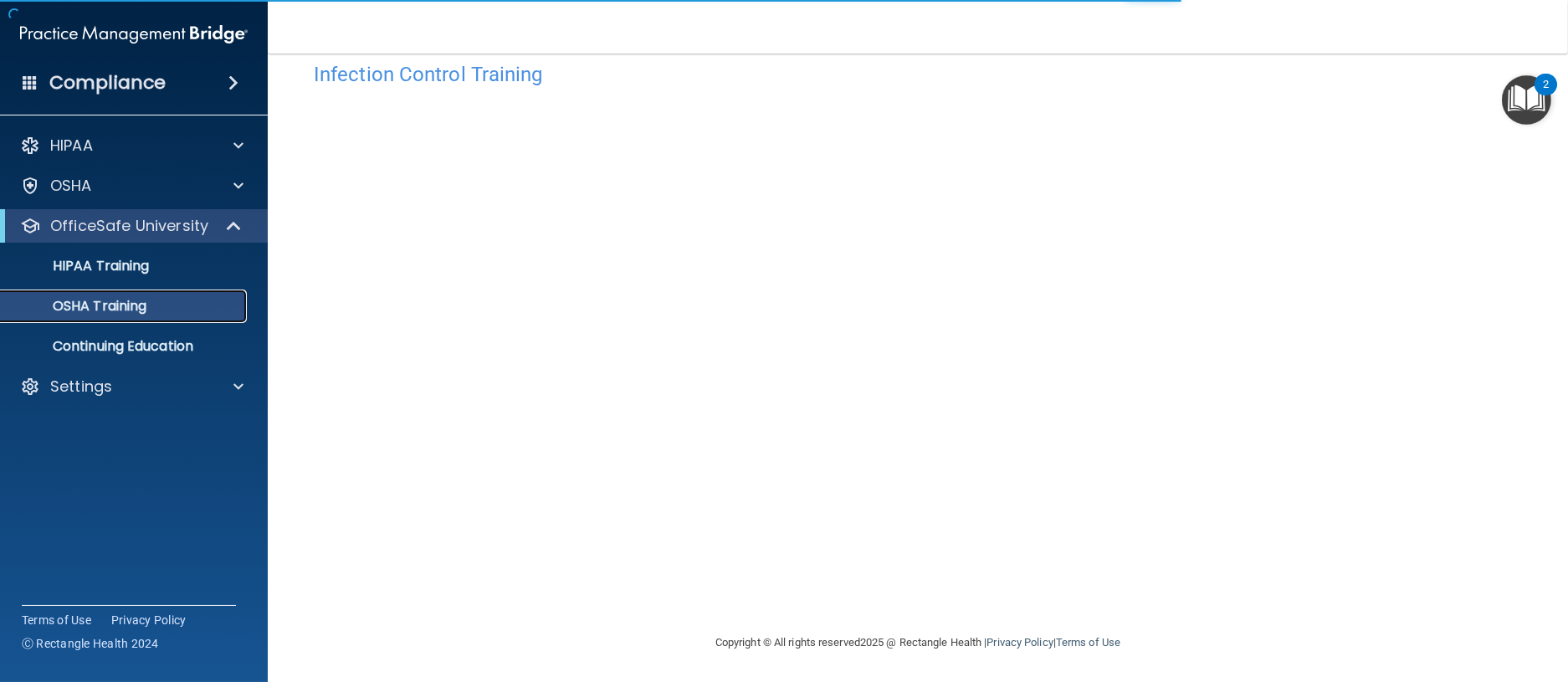
scroll to position [62, 0]
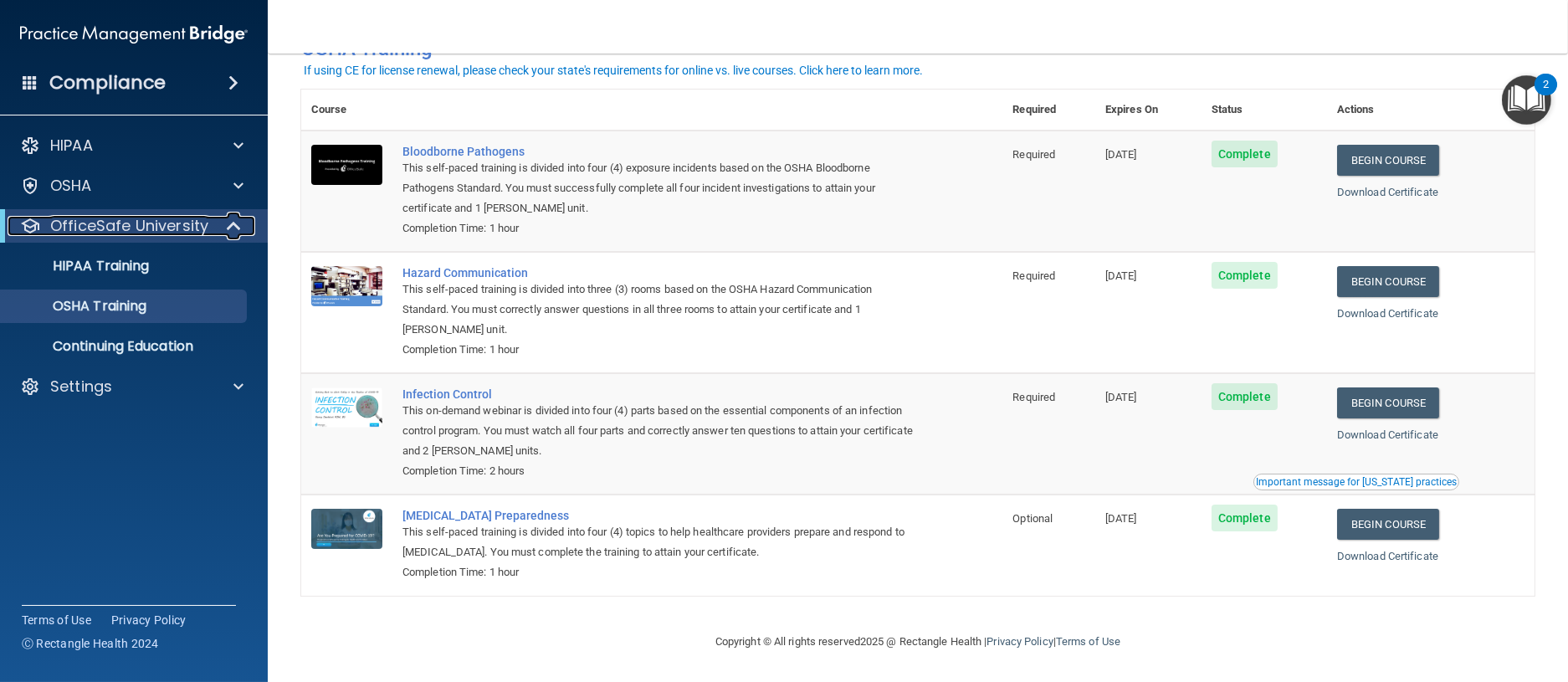
click at [181, 226] on p "OfficeSafe University" at bounding box center [130, 226] width 158 height 20
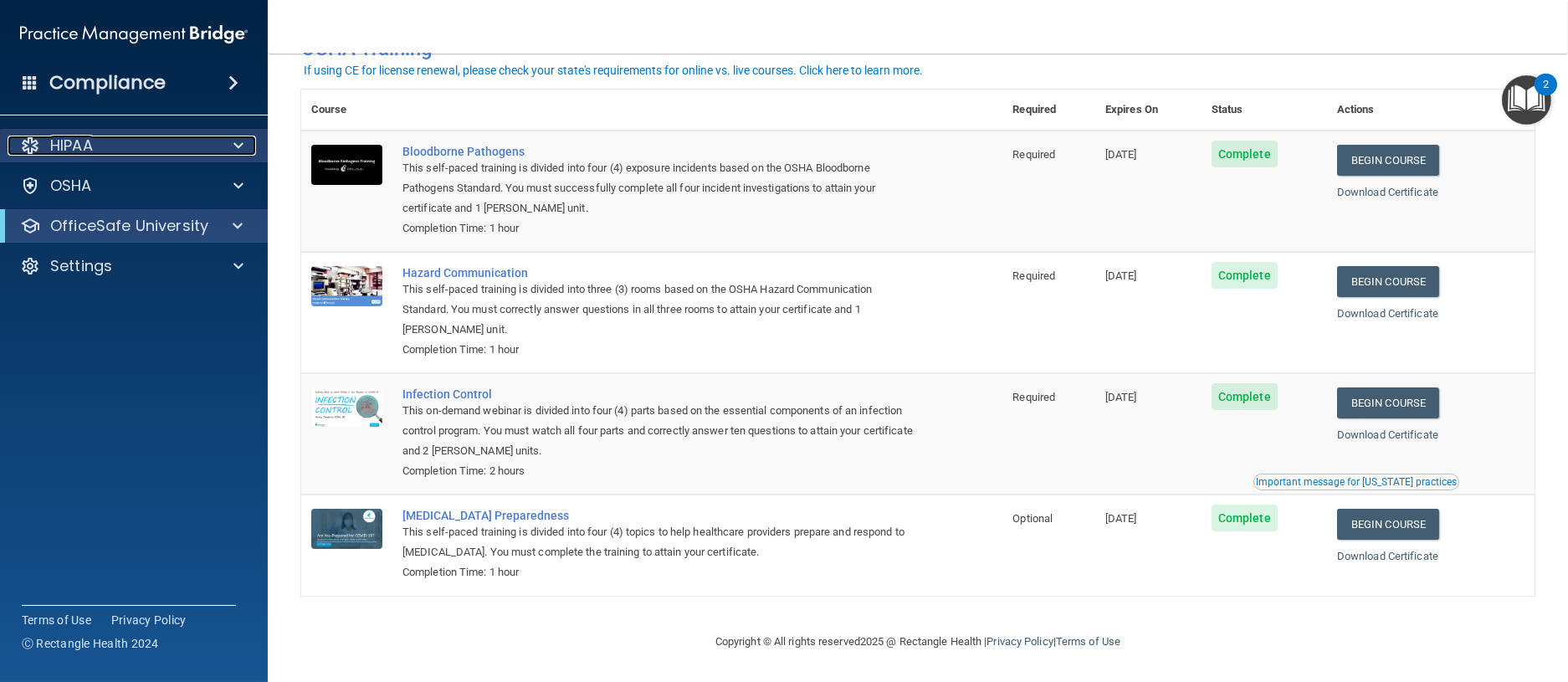
click at [91, 145] on p "HIPAA" at bounding box center [72, 145] width 43 height 20
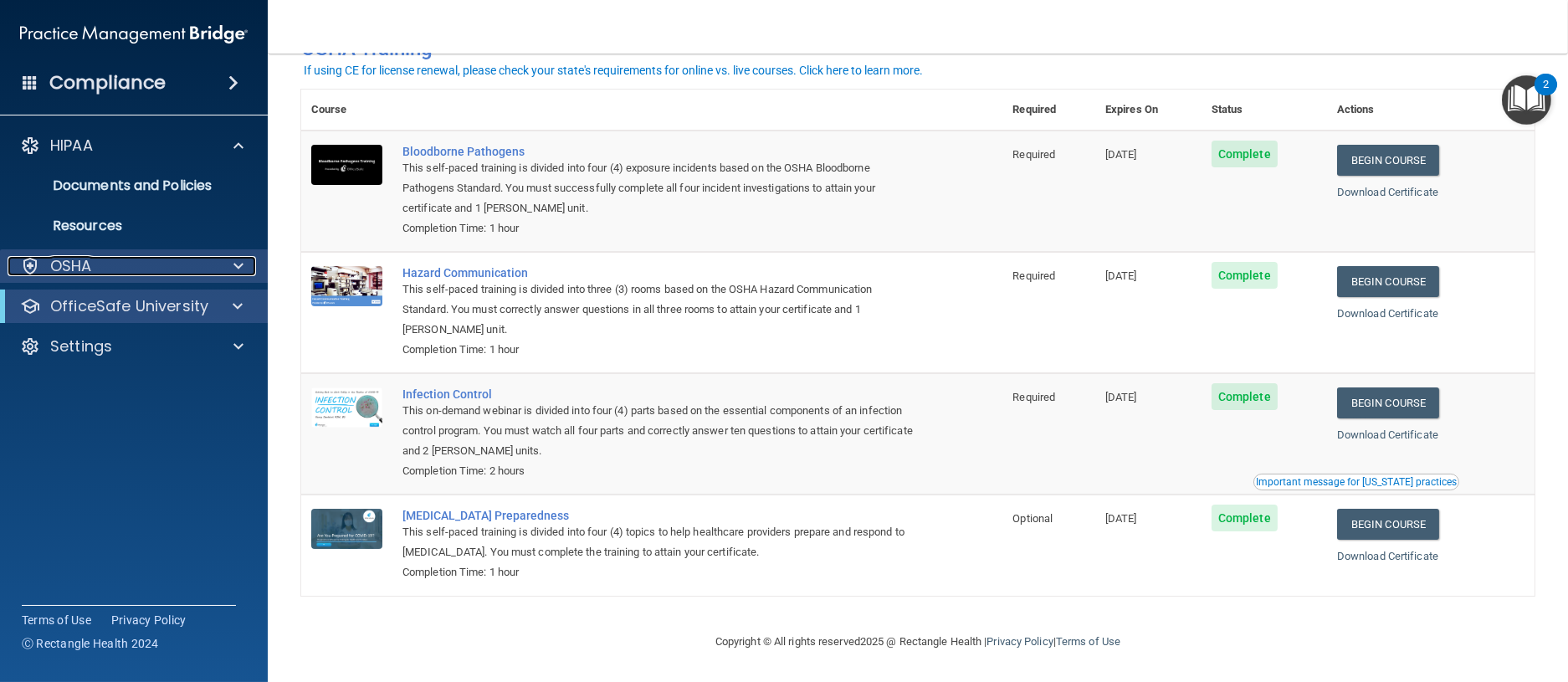
click at [103, 269] on div "OSHA" at bounding box center [111, 266] width 207 height 20
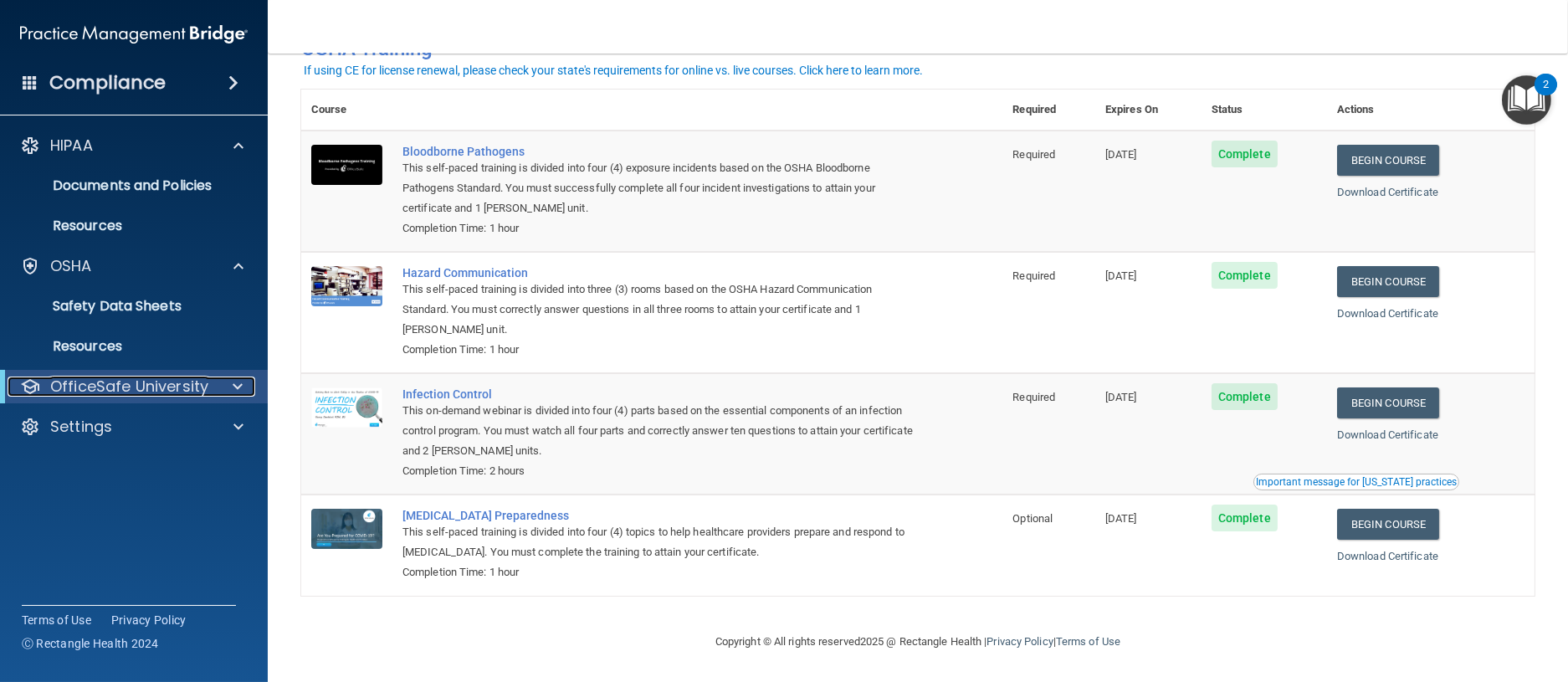
click at [193, 390] on p "OfficeSafe University" at bounding box center [130, 387] width 158 height 20
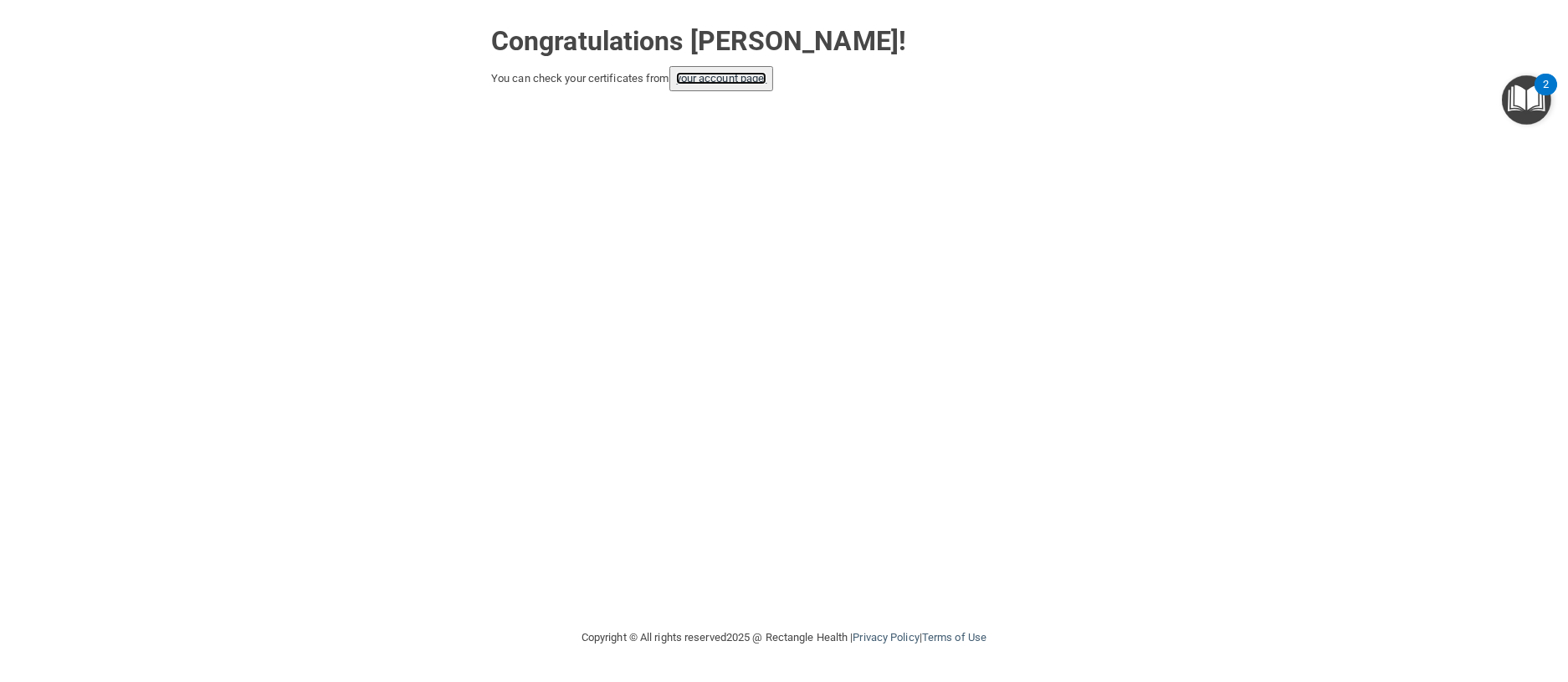
click at [714, 79] on link "your account page!" at bounding box center [722, 78] width 92 height 13
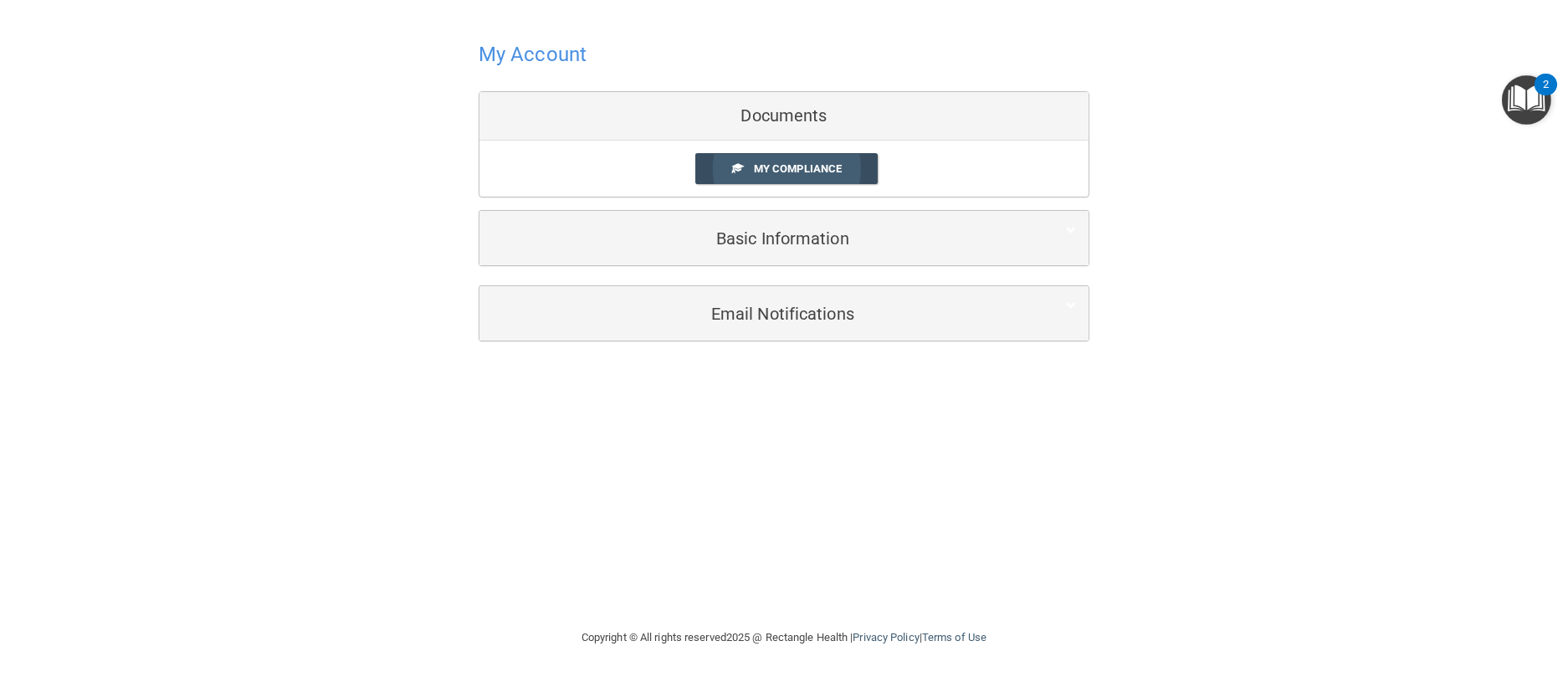
click at [779, 169] on span "My Compliance" at bounding box center [798, 169] width 88 height 13
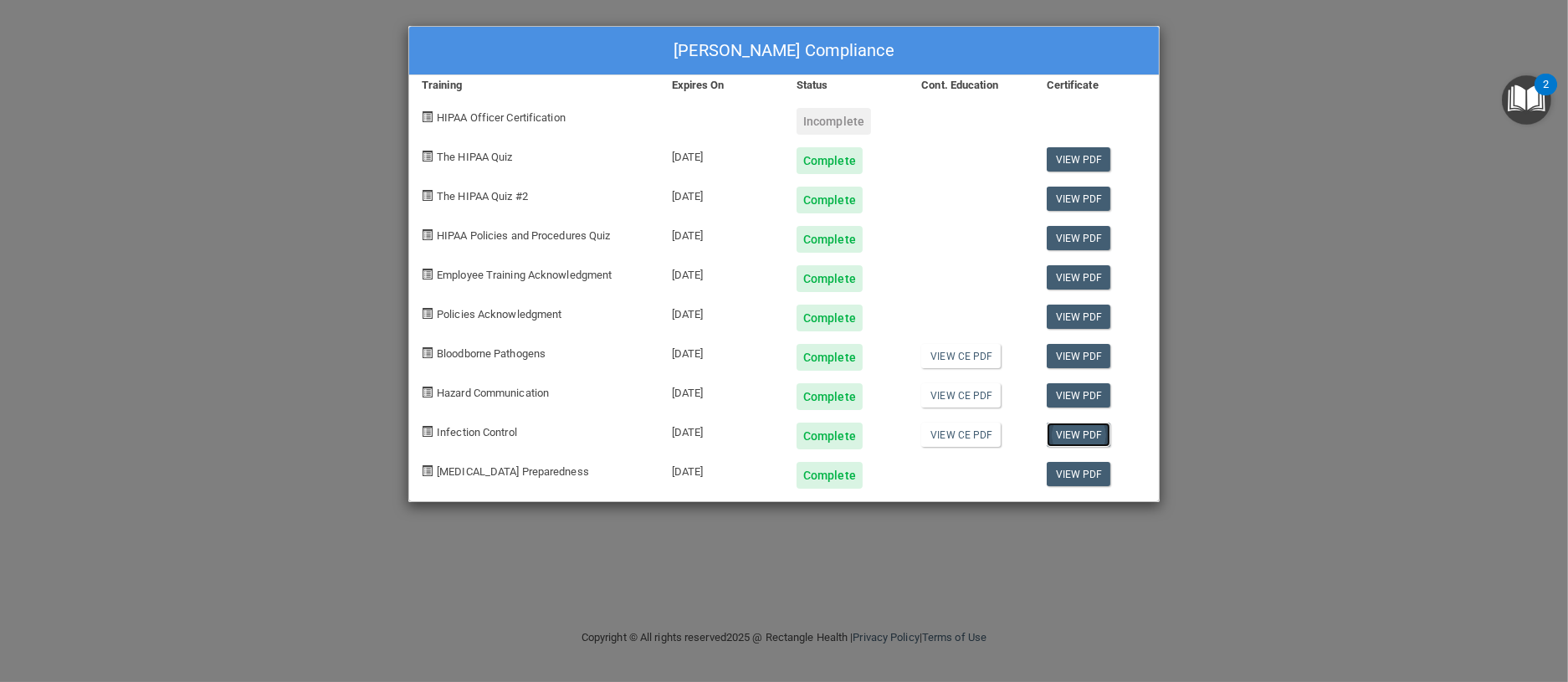
click at [1071, 433] on link "View PDF" at bounding box center [1079, 435] width 64 height 24
click at [971, 360] on link "View CE PDF" at bounding box center [961, 356] width 80 height 24
click at [961, 395] on link "View CE PDF" at bounding box center [961, 395] width 80 height 24
click at [941, 437] on link "View CE PDF" at bounding box center [961, 435] width 80 height 24
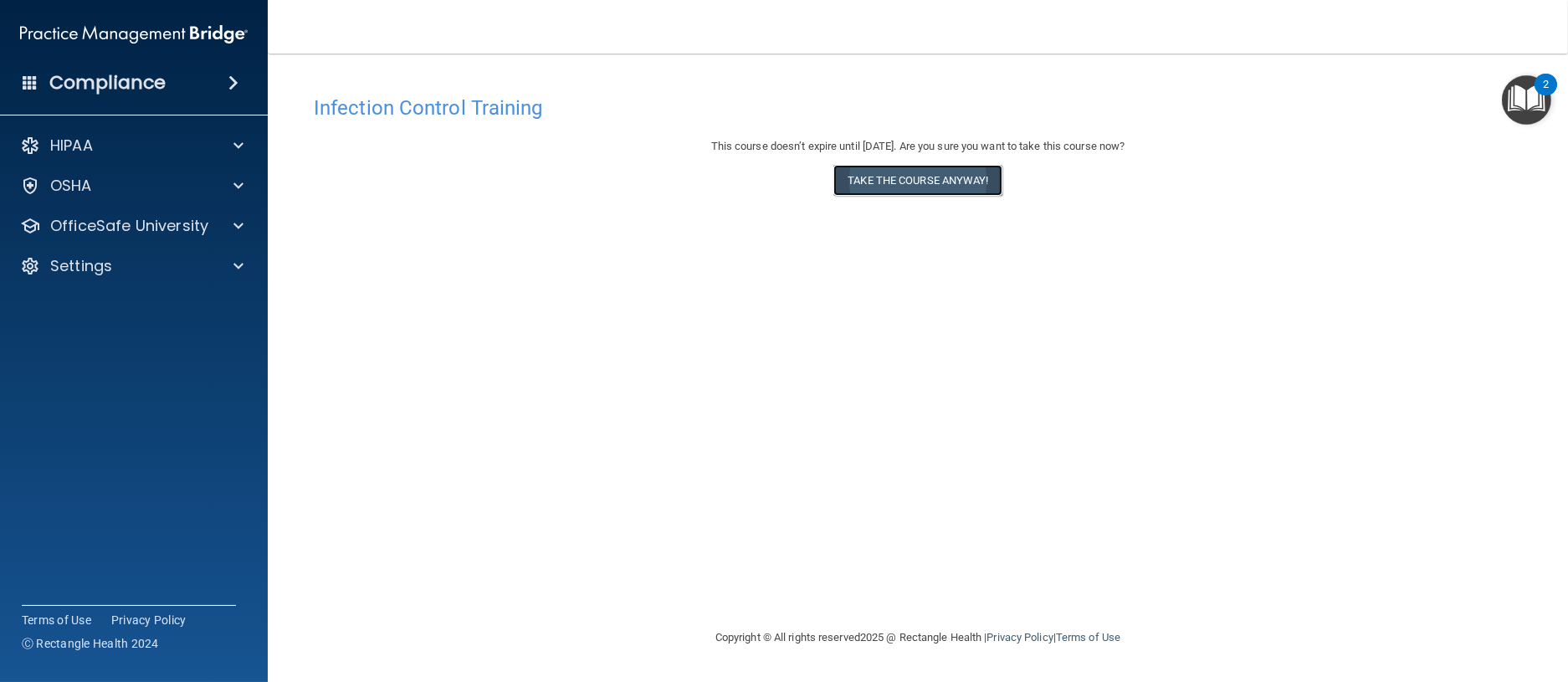
click at [952, 178] on button "Take the course anyway!" at bounding box center [917, 180] width 168 height 31
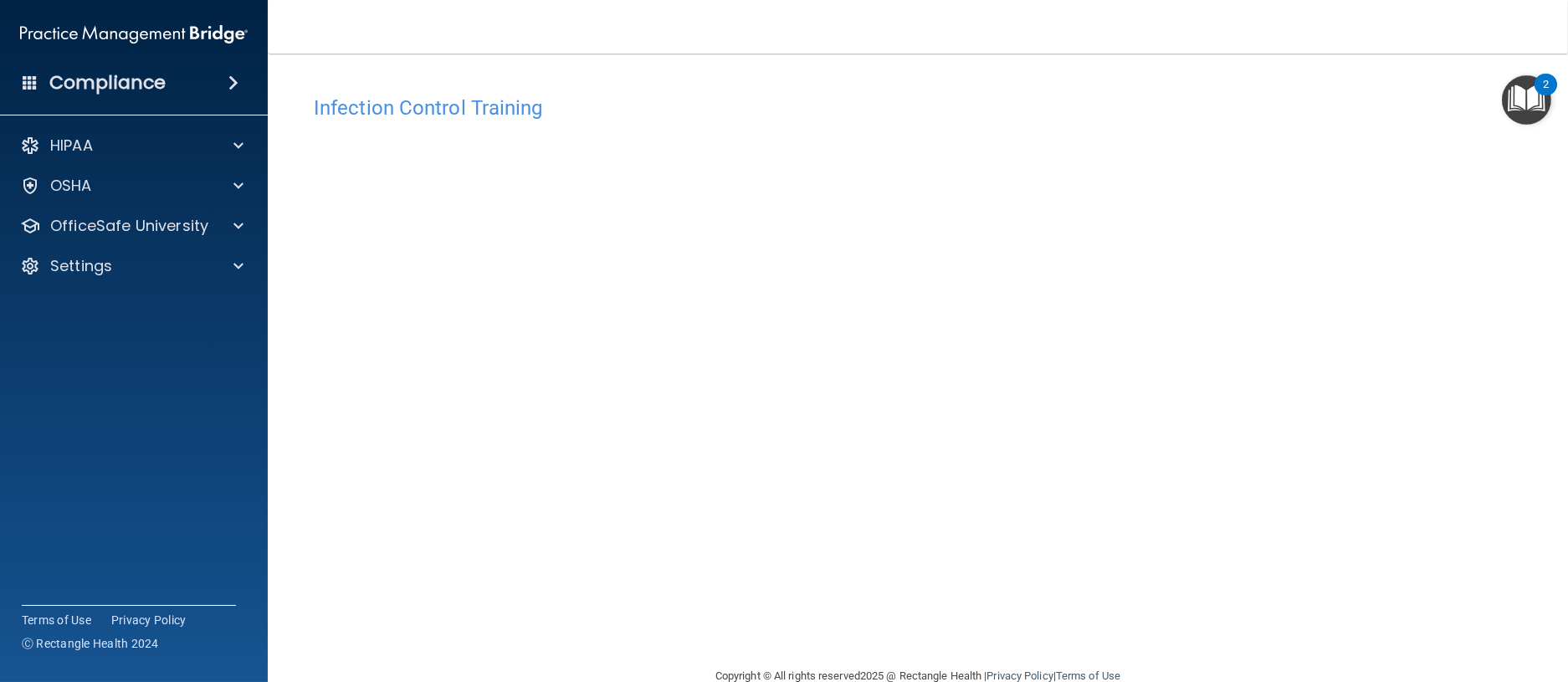
scroll to position [33, 0]
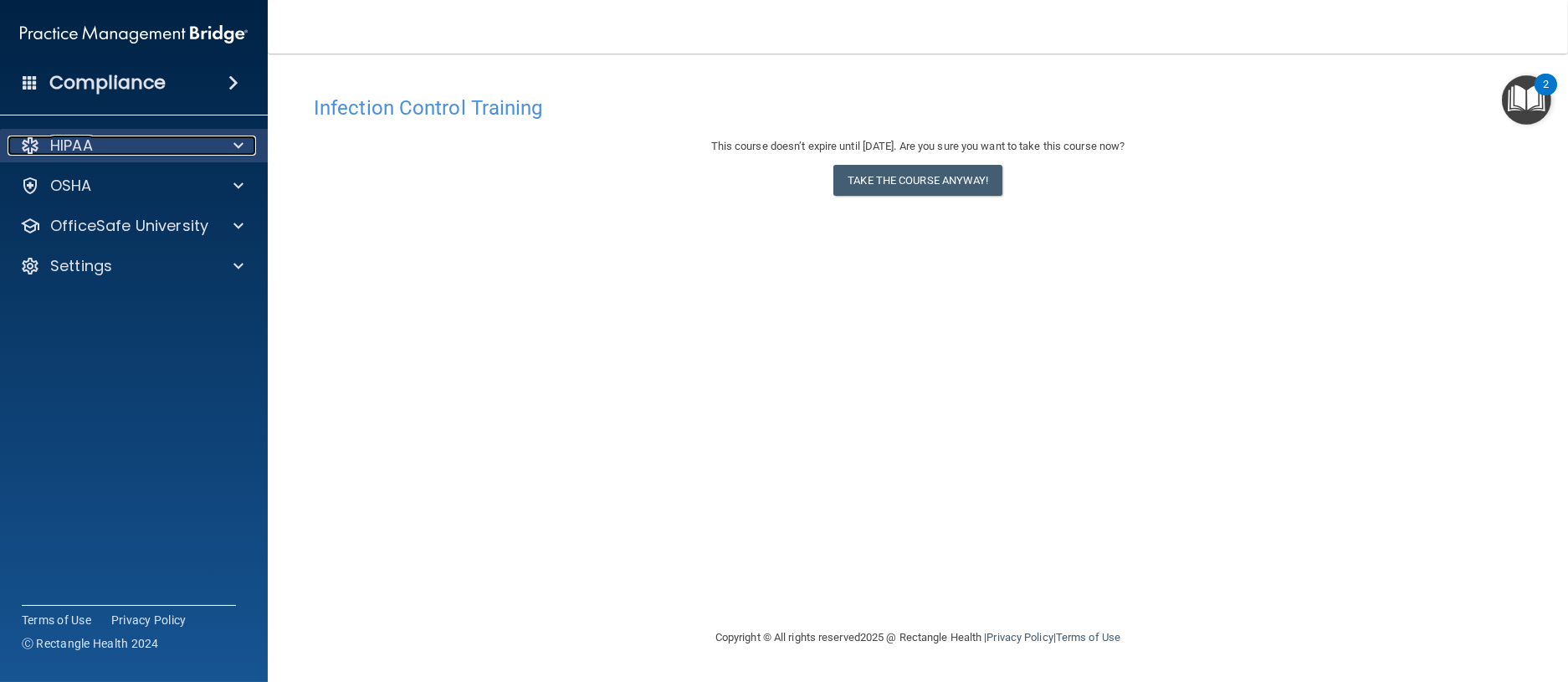
click at [112, 146] on div "HIPAA" at bounding box center [111, 145] width 207 height 20
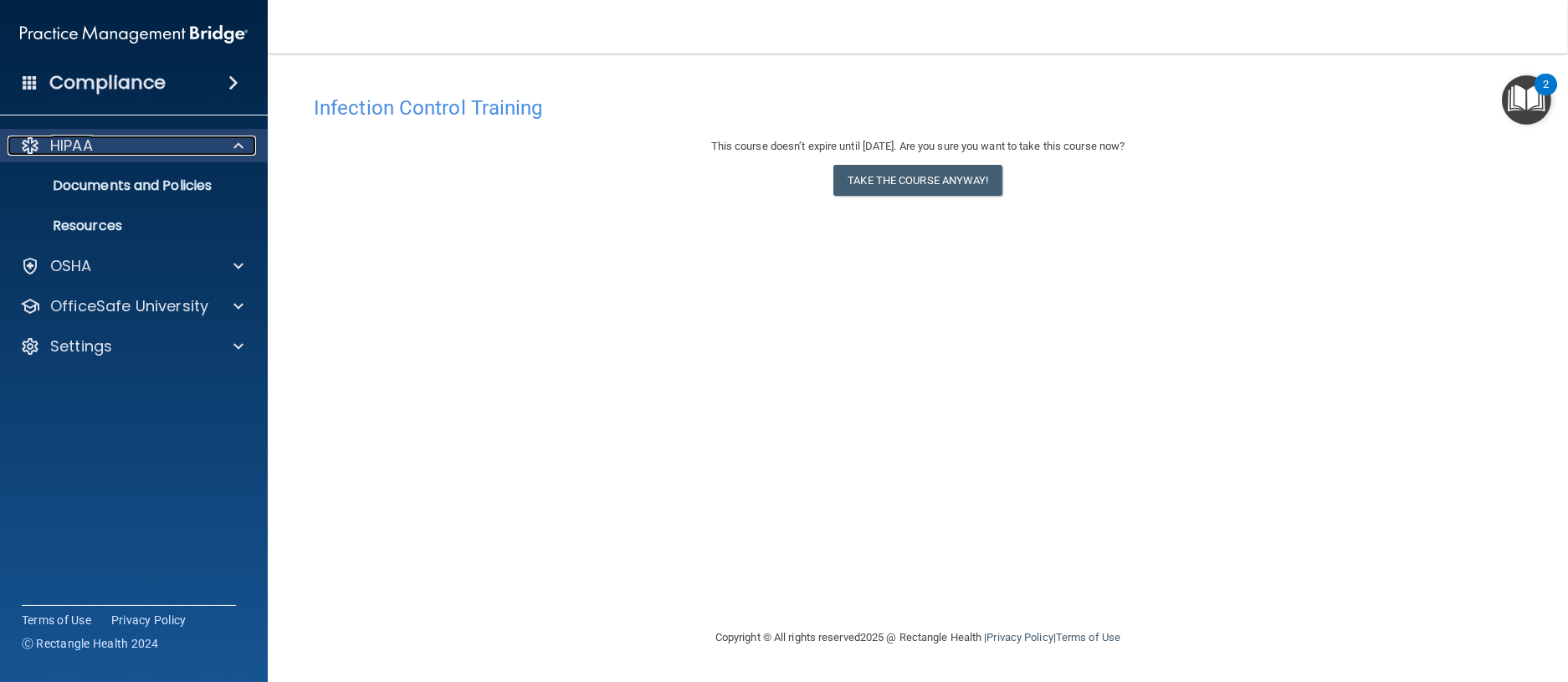
click at [113, 147] on div "HIPAA" at bounding box center [111, 145] width 207 height 20
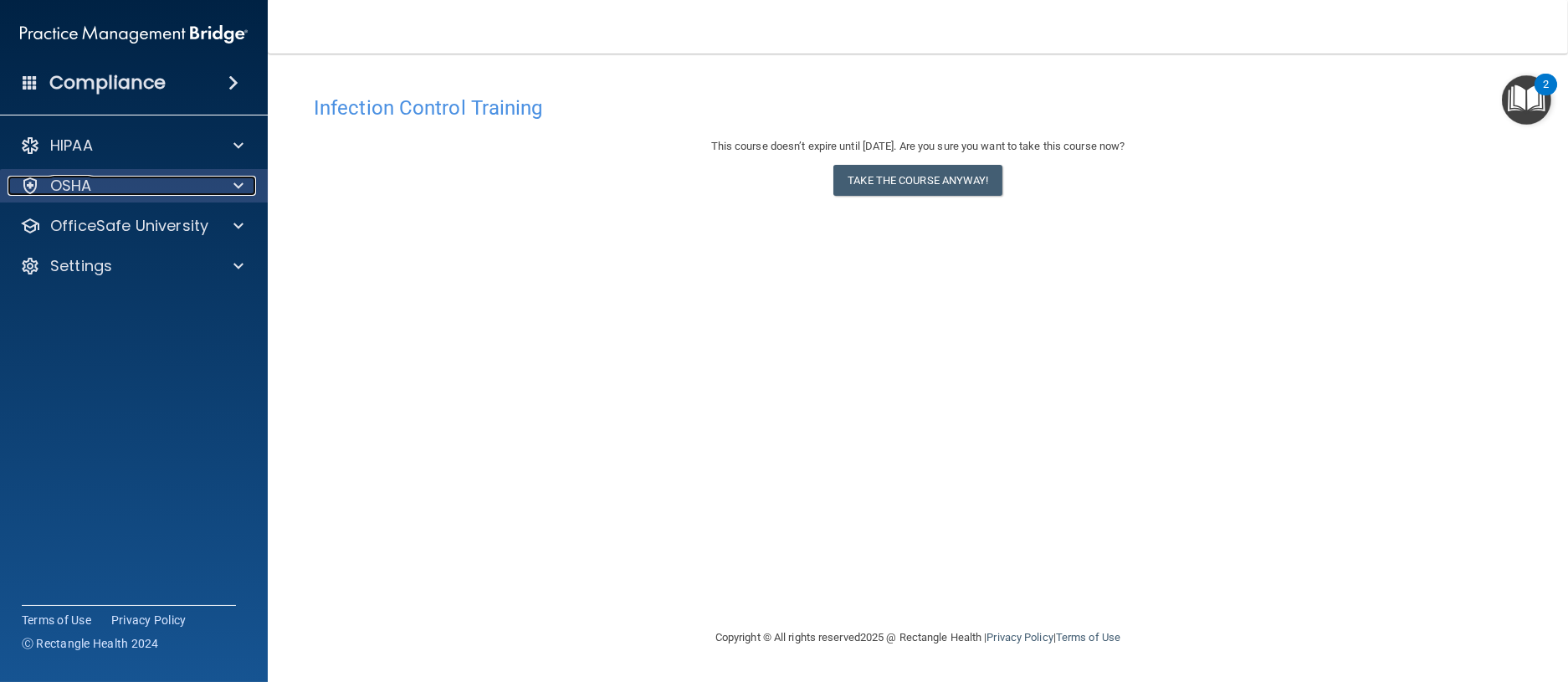
click at [103, 185] on div "OSHA" at bounding box center [111, 185] width 207 height 20
click at [89, 179] on p "OSHA" at bounding box center [71, 185] width 42 height 20
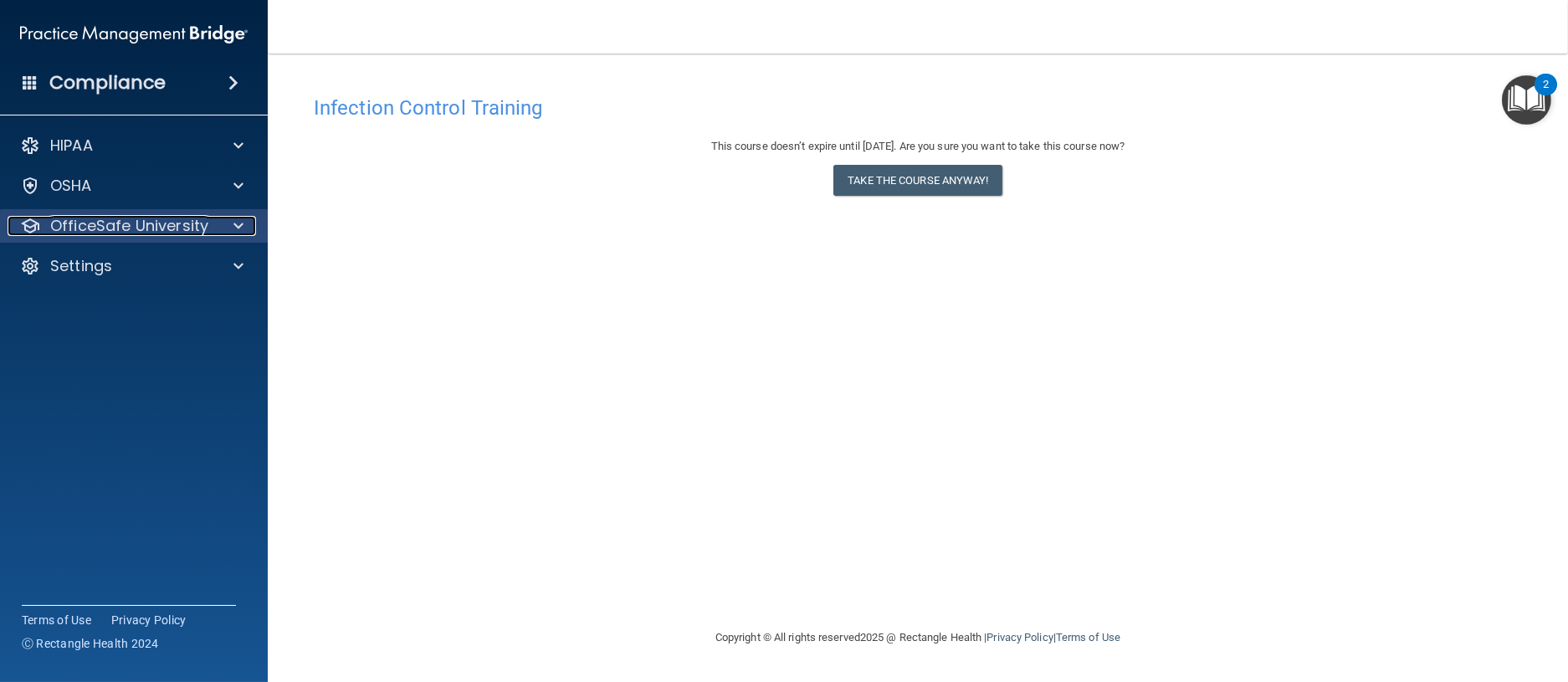
click at [165, 220] on p "OfficeSafe University" at bounding box center [130, 226] width 158 height 20
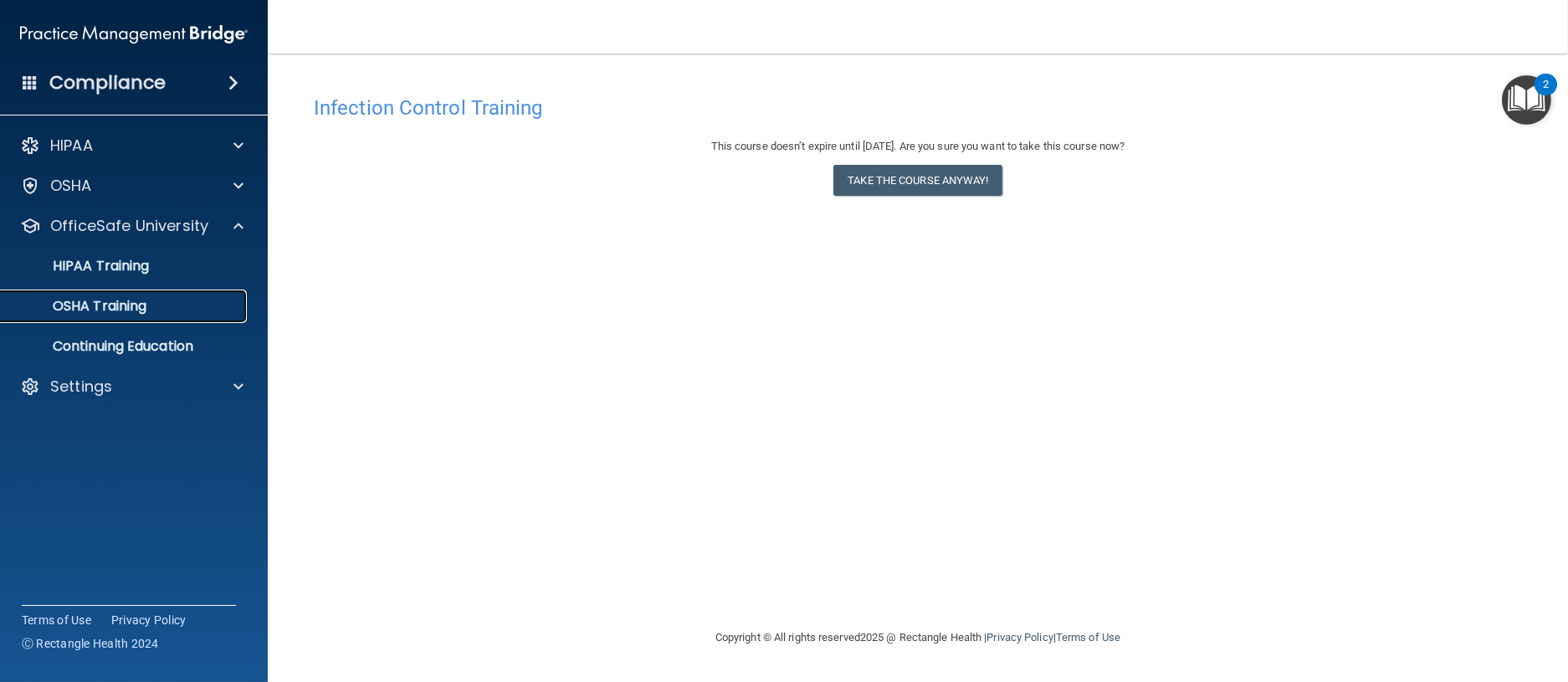
click at [135, 303] on p "OSHA Training" at bounding box center [78, 306] width 135 height 17
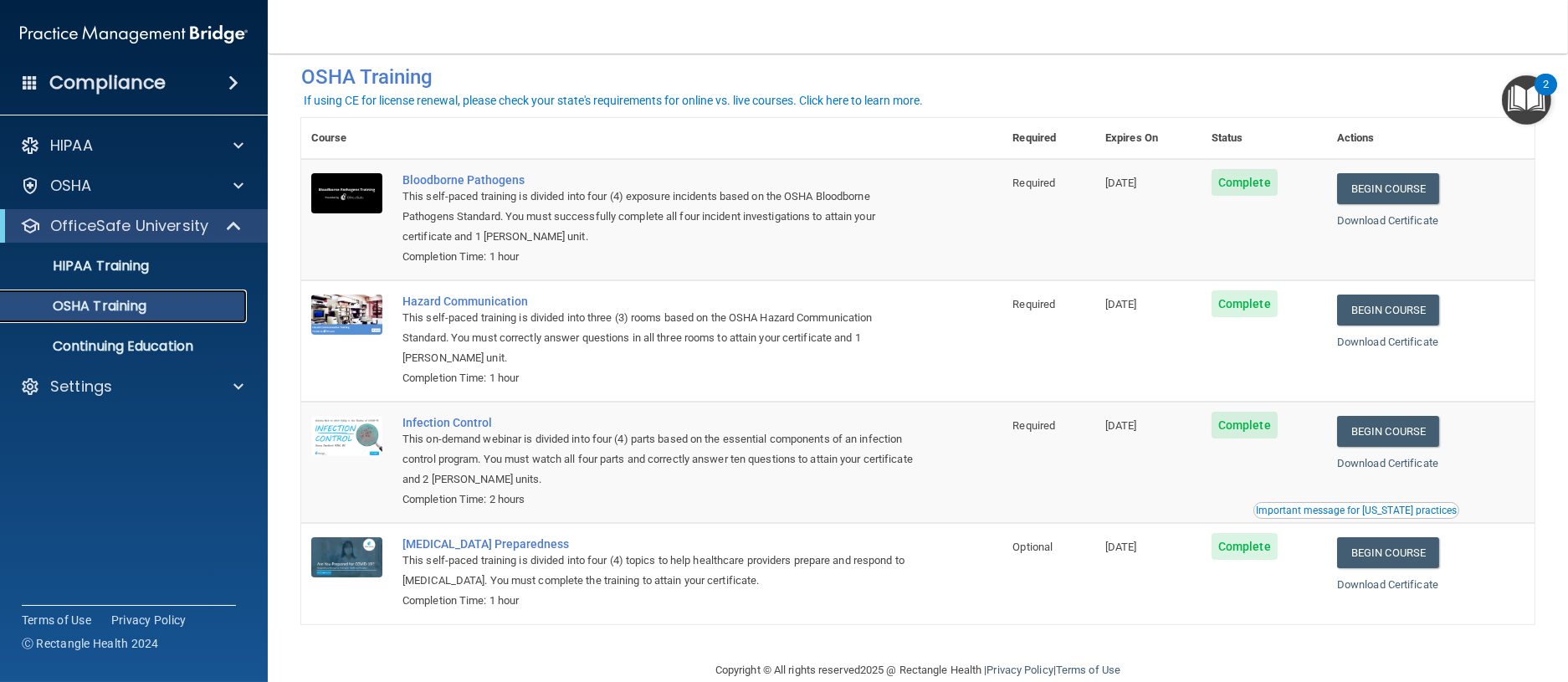
scroll to position [62, 0]
